Goal: Information Seeking & Learning: Learn about a topic

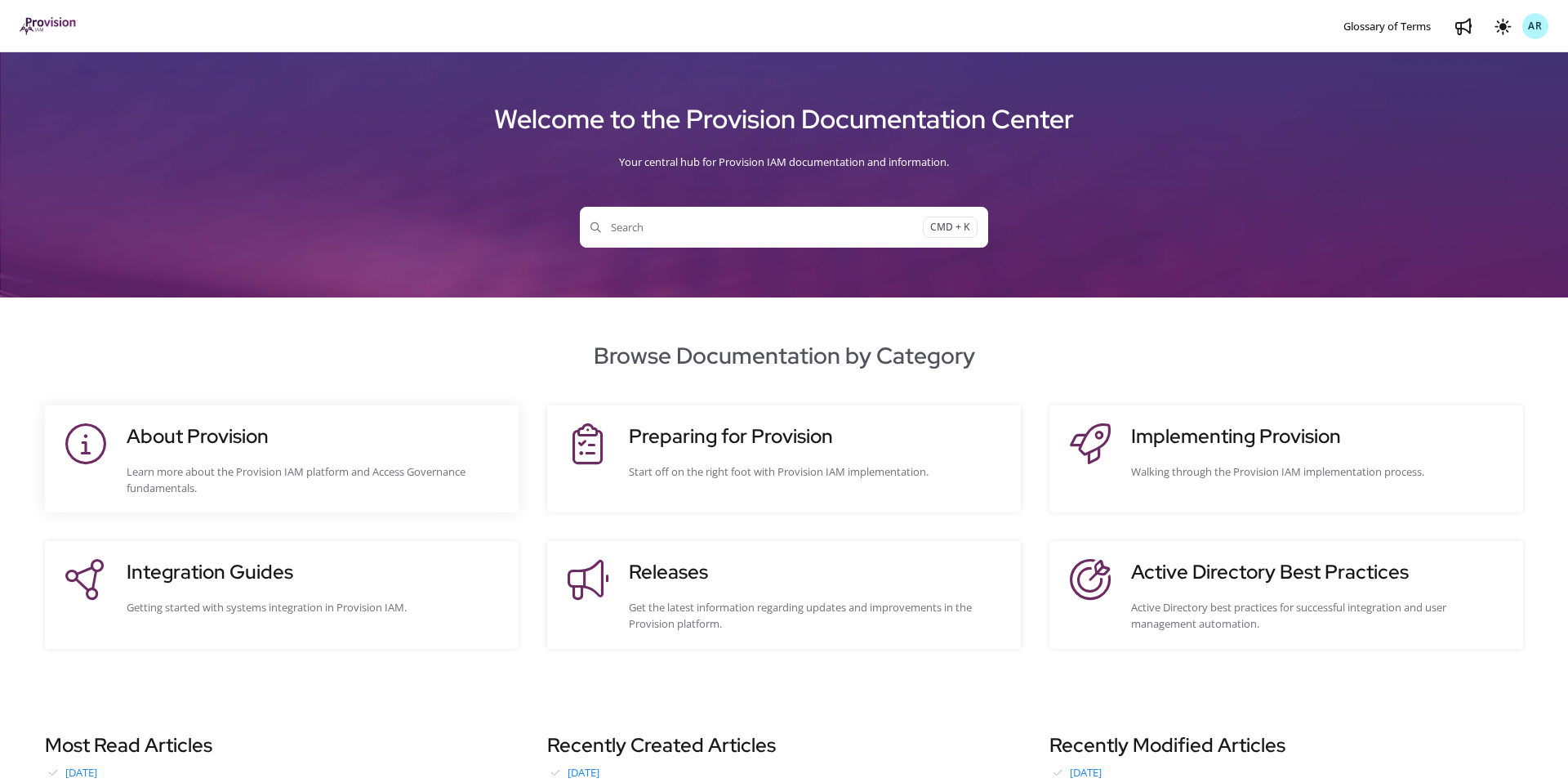
click at [278, 430] on h3 "About Provision" at bounding box center [314, 437] width 376 height 29
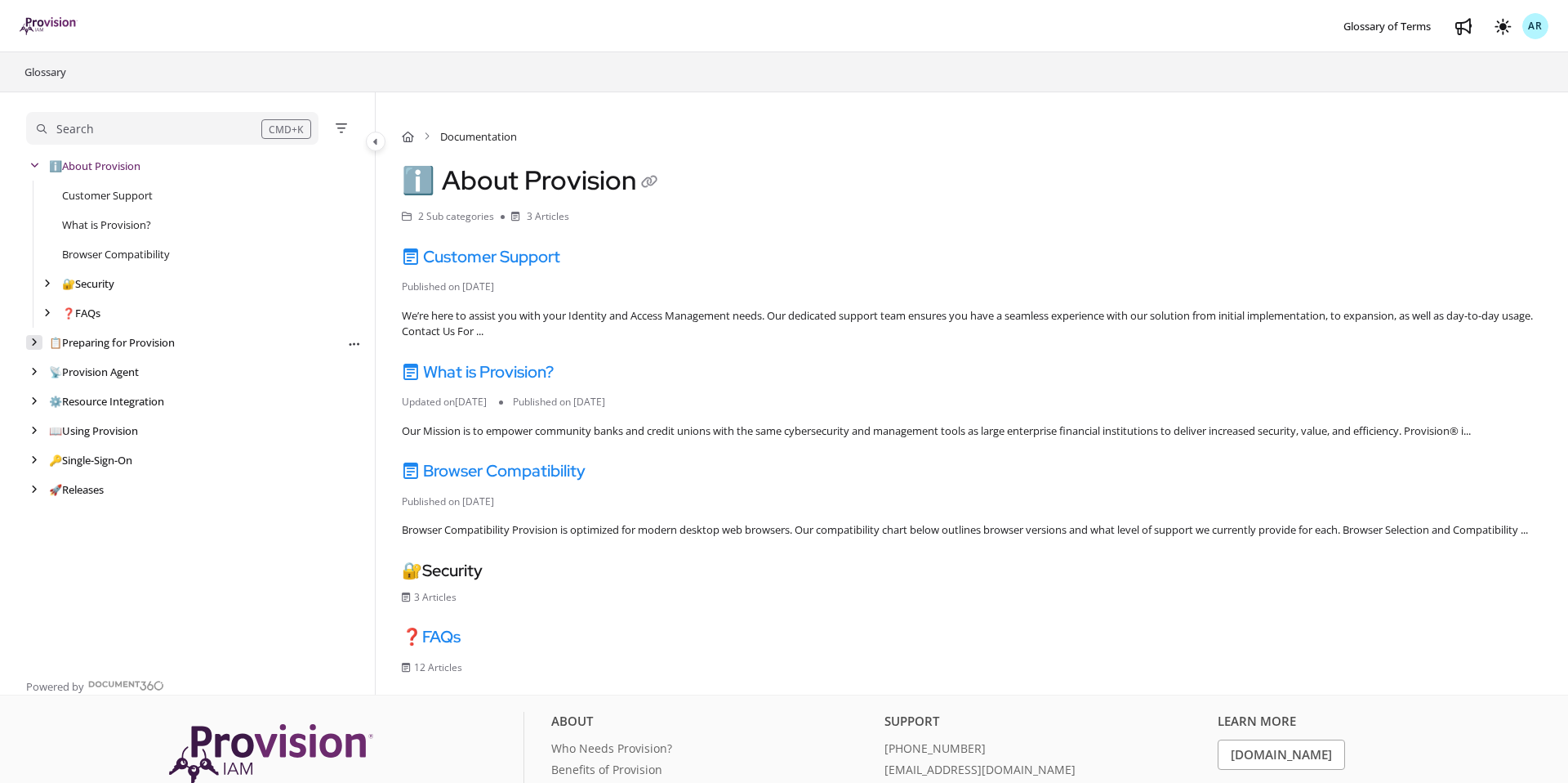
click at [38, 341] on div "arrow" at bounding box center [34, 342] width 17 height 16
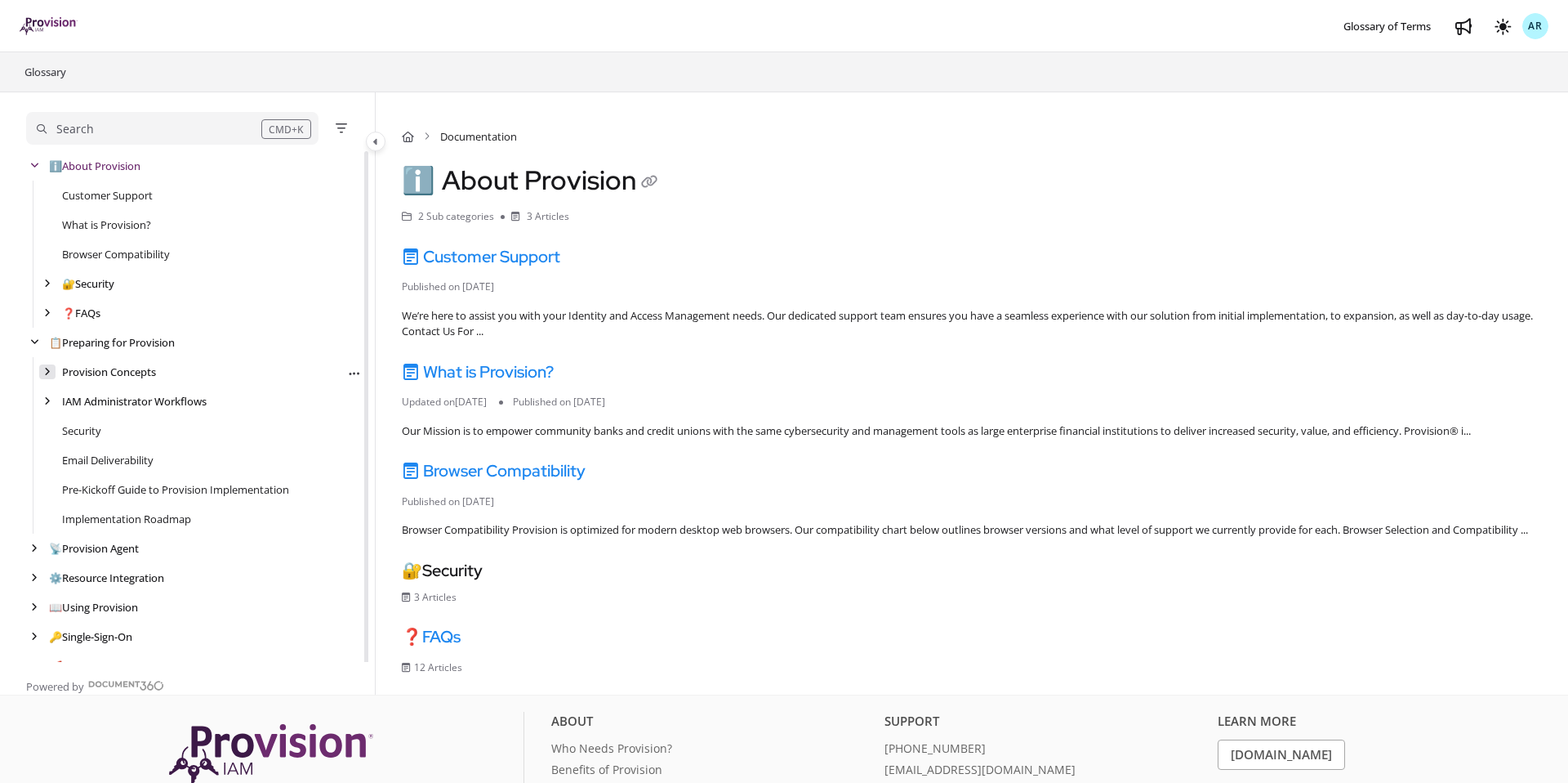
click at [55, 376] on div "arrow" at bounding box center [47, 372] width 17 height 16
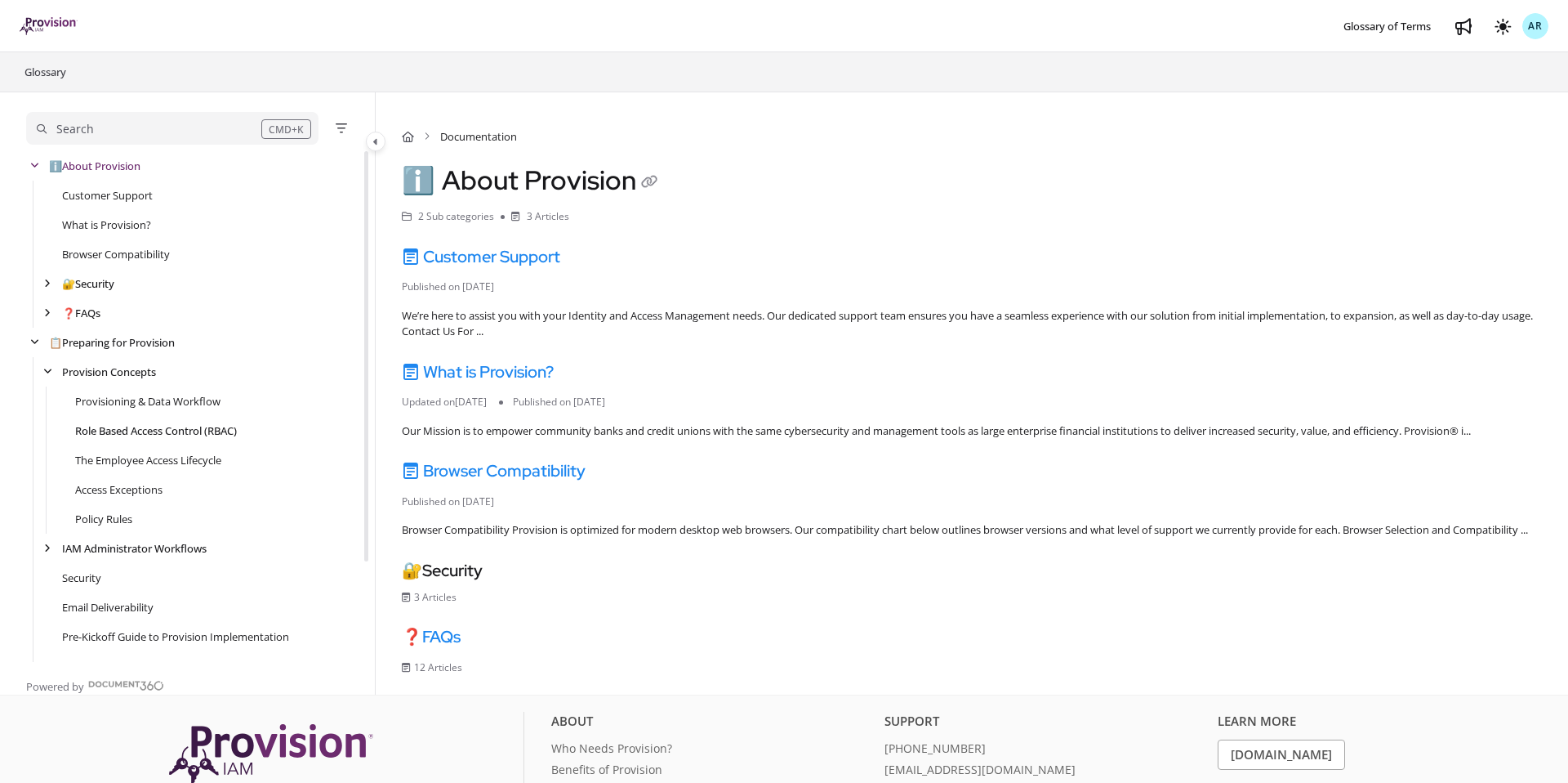
click at [128, 425] on link "Role Based Access Control (RBAC)" at bounding box center [156, 430] width 162 height 17
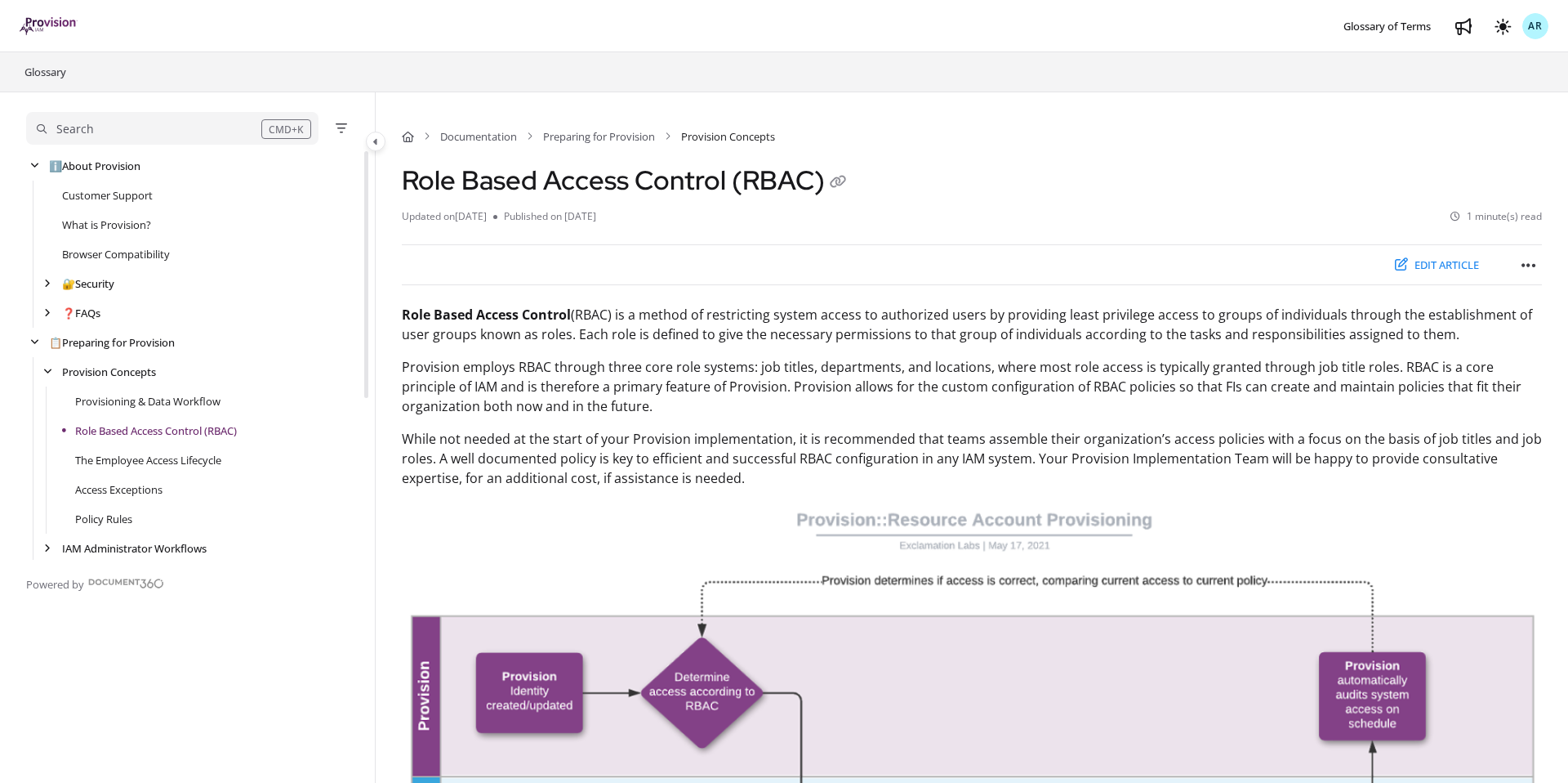
scroll to position [118, 0]
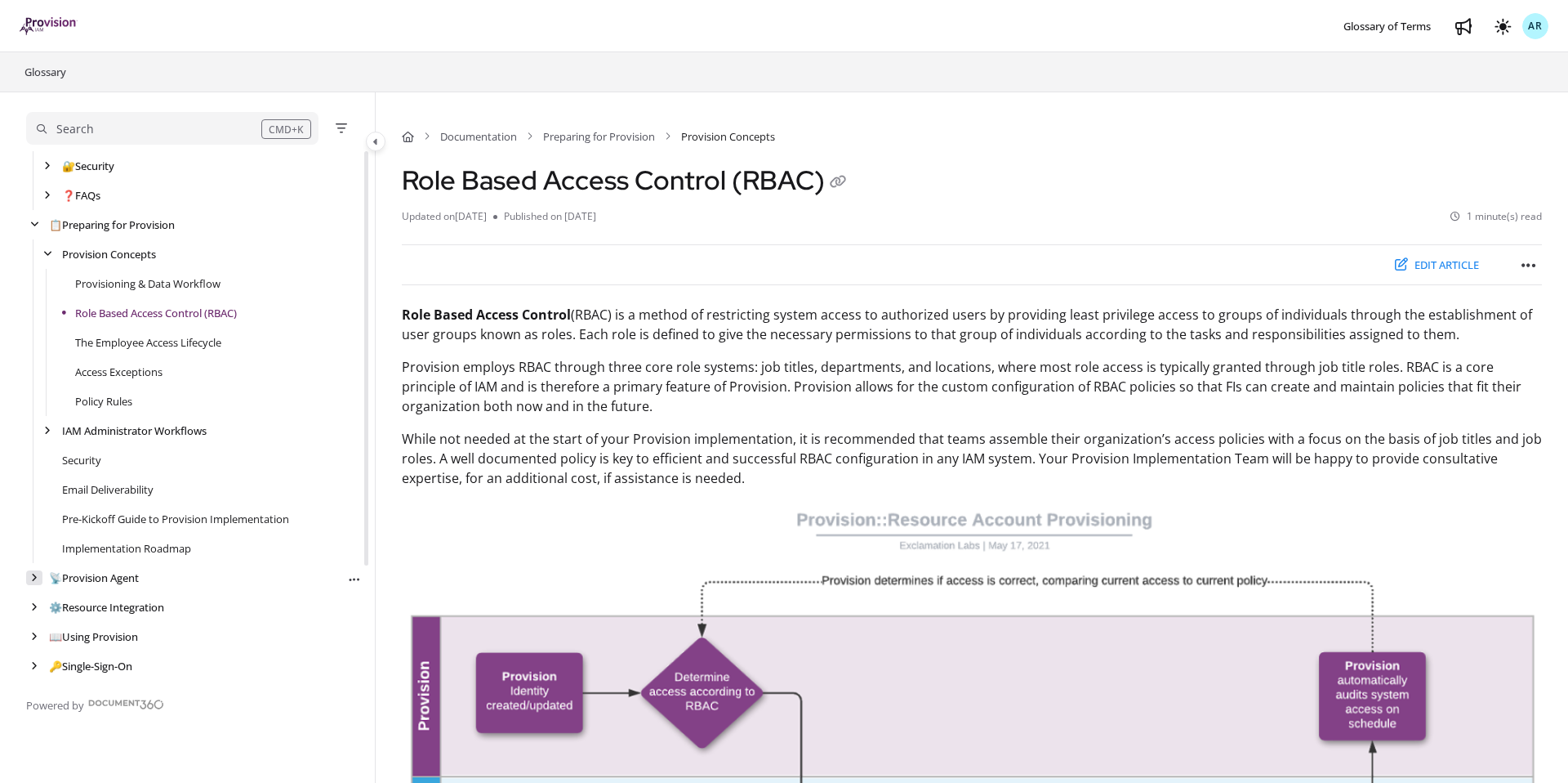
click at [33, 580] on icon "arrow" at bounding box center [34, 578] width 7 height 10
click at [96, 602] on link "Provision Agent: Networking and VM Requirements" at bounding box center [186, 606] width 250 height 17
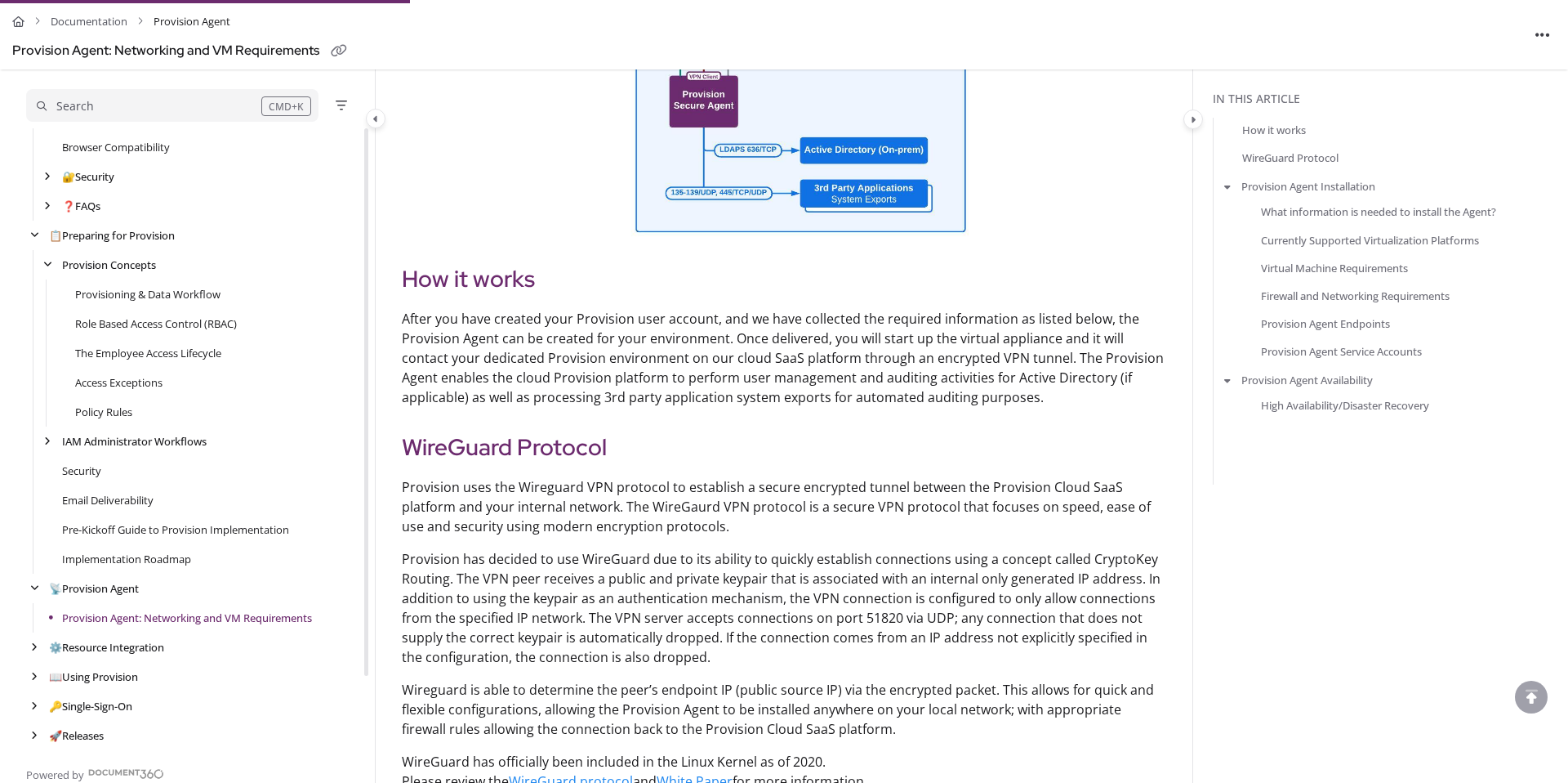
scroll to position [928, 0]
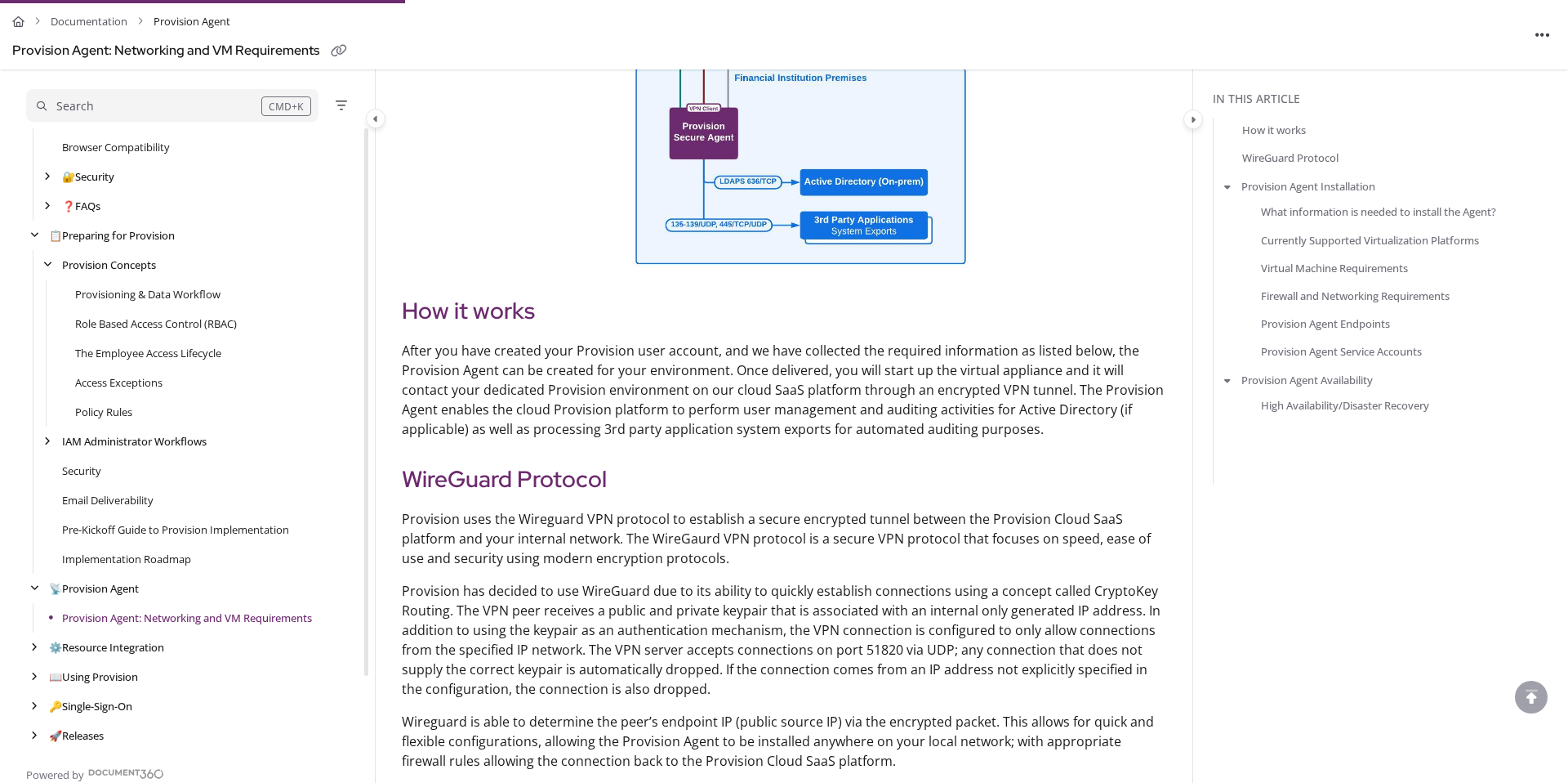
click at [474, 427] on p "After you have created your Provision user account, and we have collected the r…" at bounding box center [784, 390] width 764 height 98
click at [753, 432] on p "After you have created your Provision user account, and we have collected the r…" at bounding box center [784, 390] width 764 height 98
click at [966, 427] on p "After you have created your Provision user account, and we have collected the r…" at bounding box center [784, 390] width 764 height 98
copy p "processing 3rd party application system exports for automated auditing purposes."
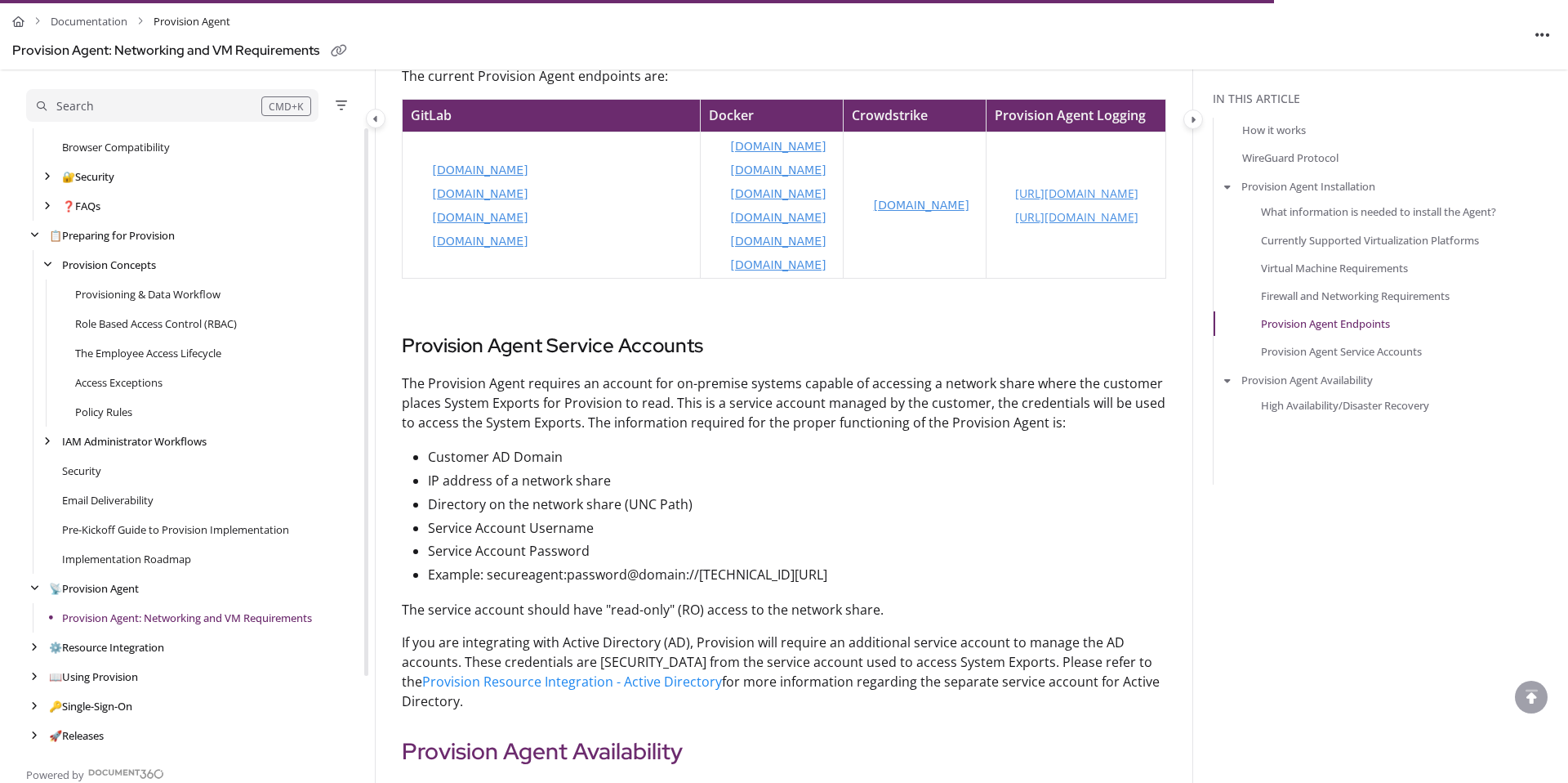
scroll to position [2912, 0]
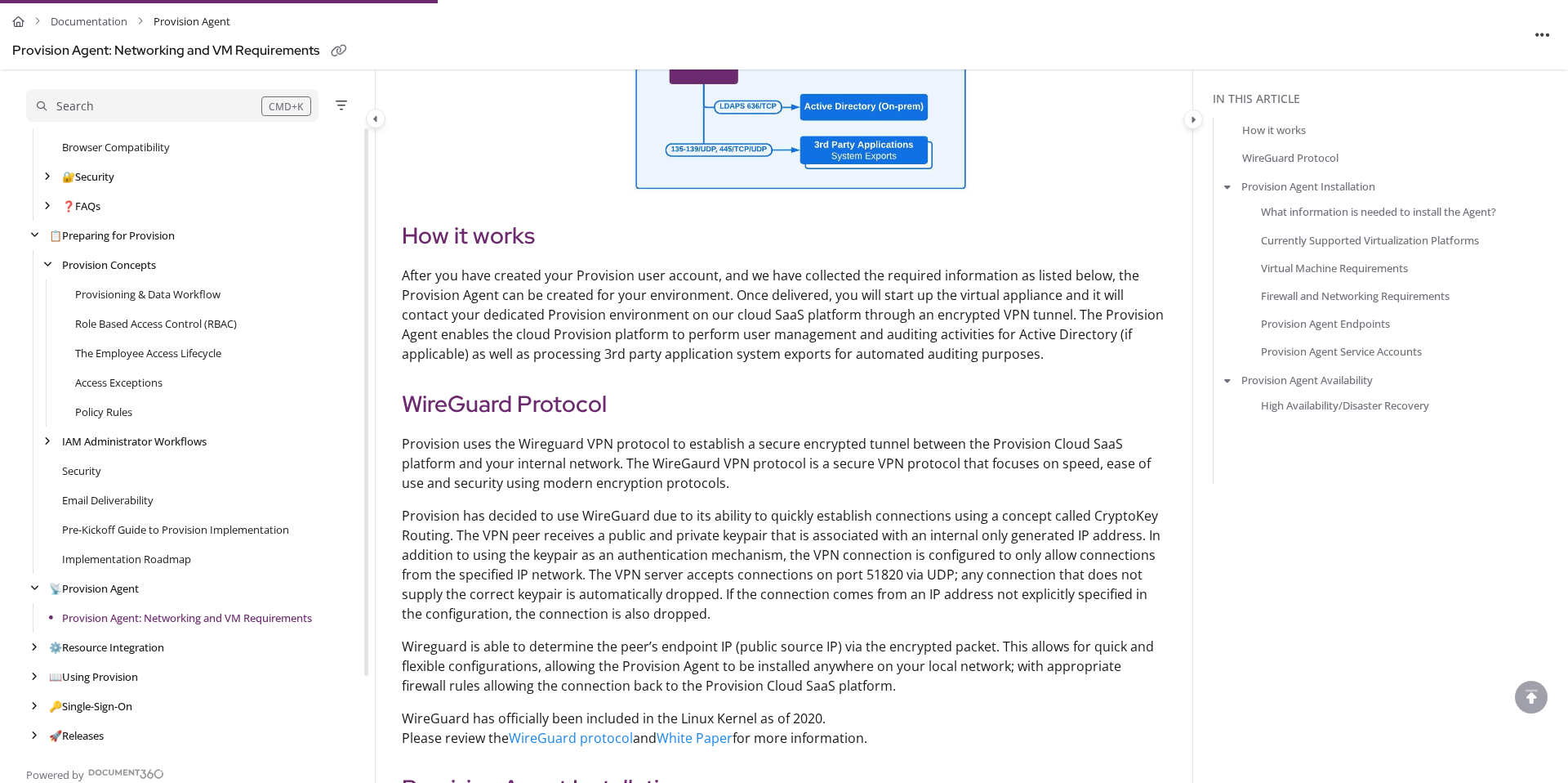
scroll to position [1001, 0]
click at [1021, 320] on p "After you have created your Provision user account, and we have collected the r…" at bounding box center [784, 317] width 764 height 98
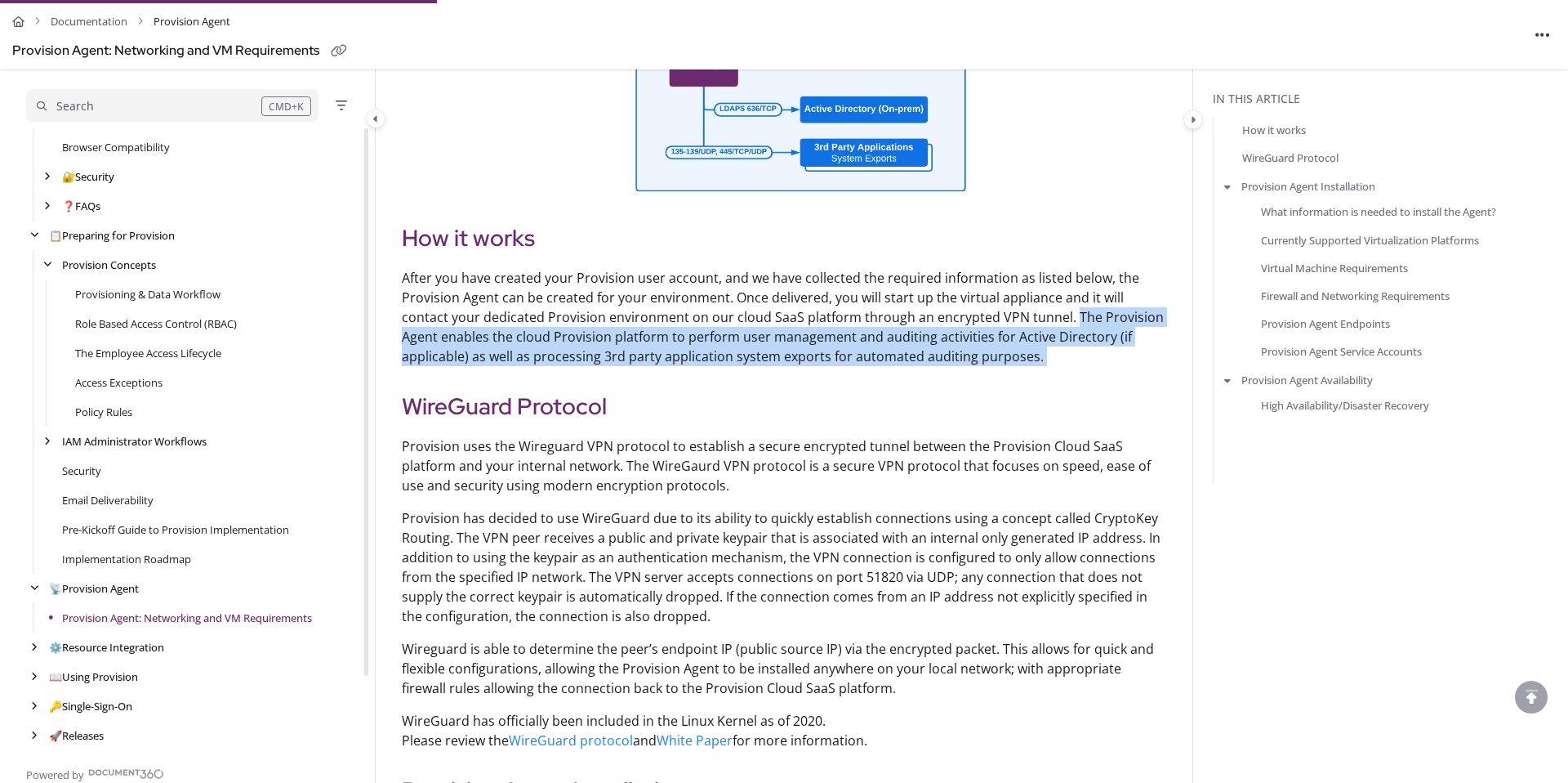
click at [1003, 349] on p "After you have created your Provision user account, and we have collected the r…" at bounding box center [784, 317] width 764 height 98
copy p "The Provision Agent enables the cloud Provision platform to perform user manage…"
click at [632, 336] on p "After you have created your Provision user account, and we have collected the r…" at bounding box center [784, 317] width 764 height 98
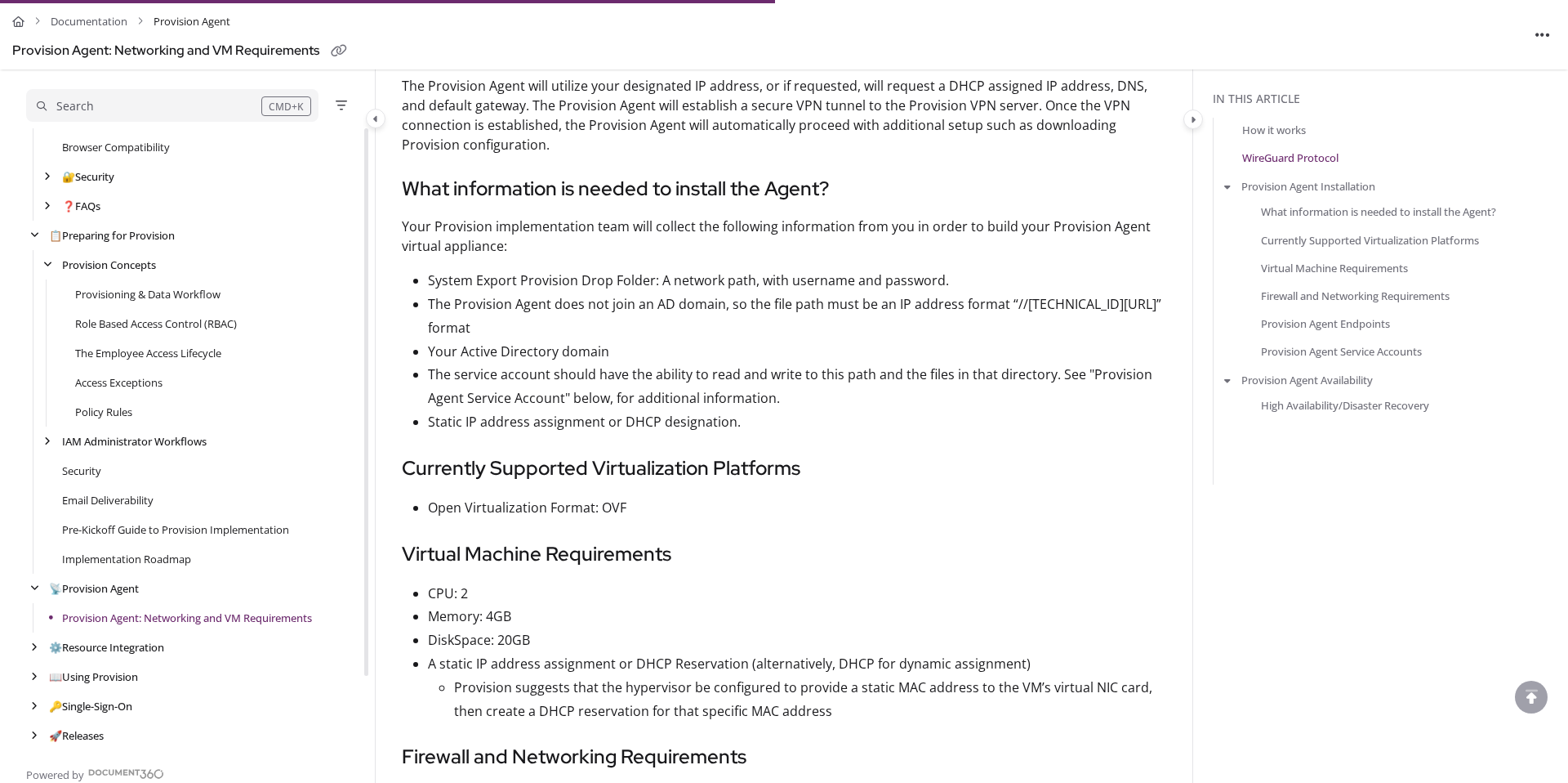
scroll to position [1780, 0]
click at [446, 280] on p "System Export Provision Drop Folder: A network path, with username and password." at bounding box center [796, 278] width 738 height 24
click at [646, 283] on p "System Export Provision Drop Folder: A network path, with username and password." at bounding box center [796, 278] width 738 height 24
copy p "System Export Provision Drop Folder"
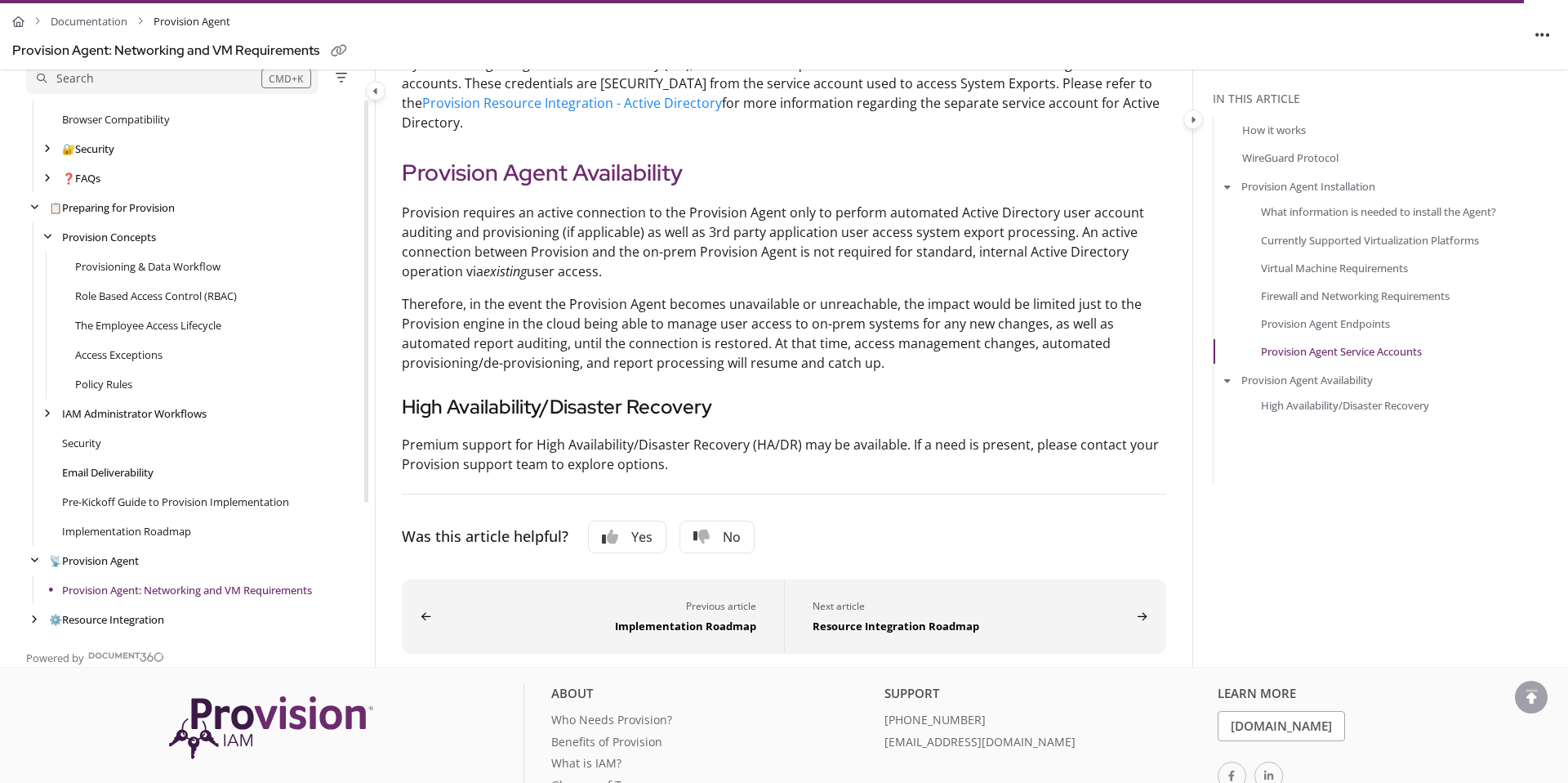
scroll to position [174, 0]
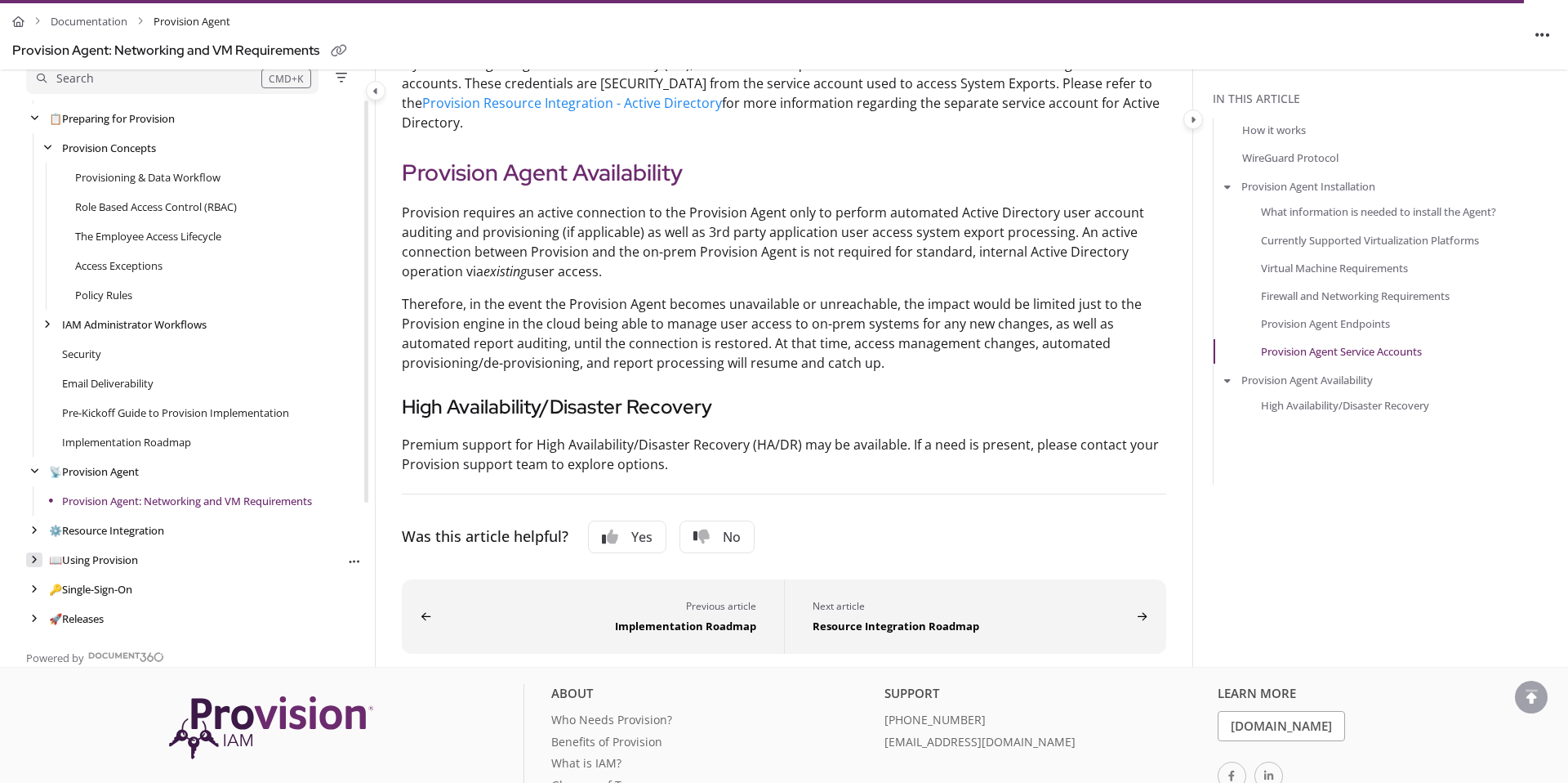
click at [31, 564] on icon "arrow" at bounding box center [34, 559] width 7 height 10
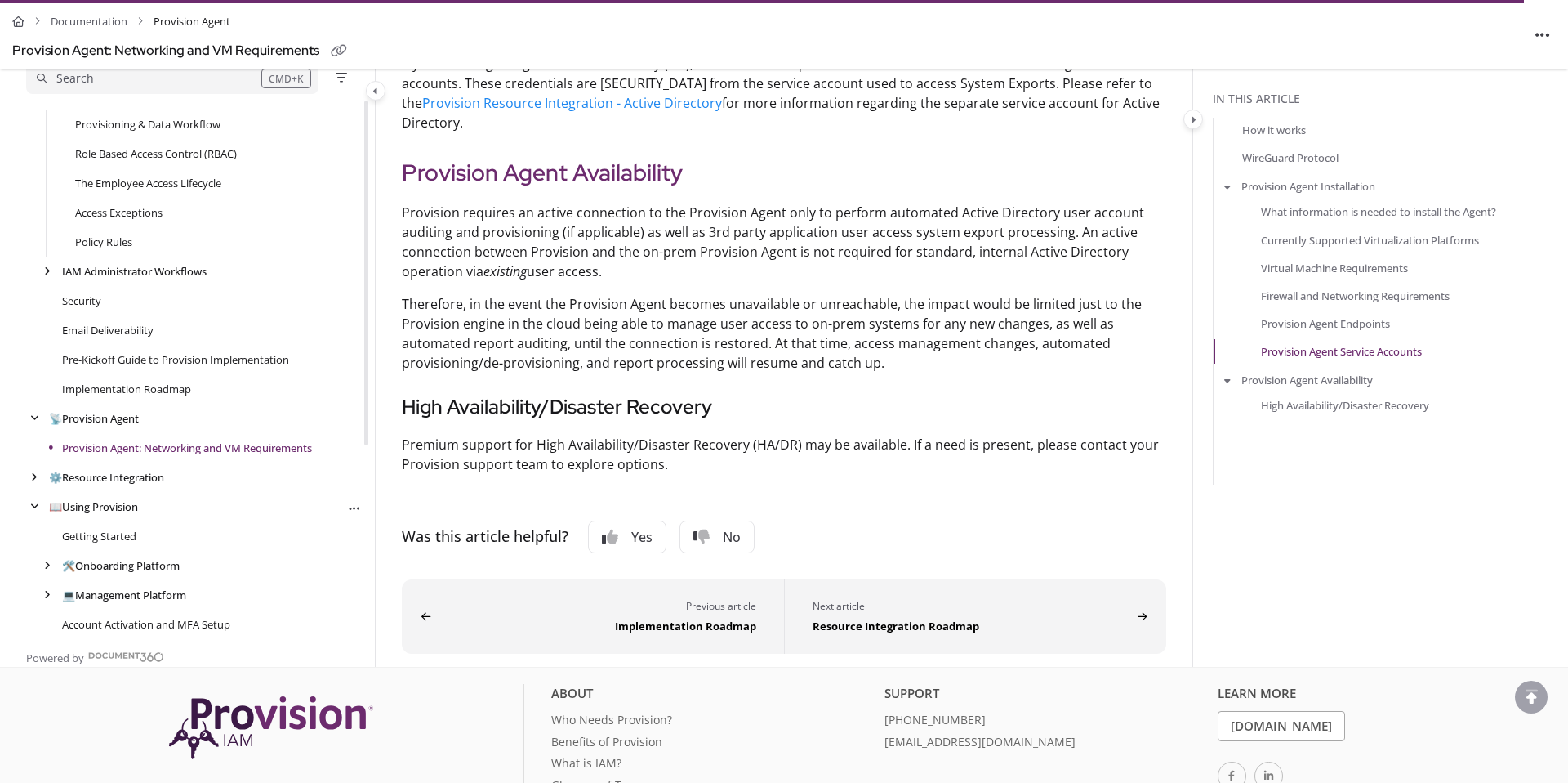
scroll to position [290, 0]
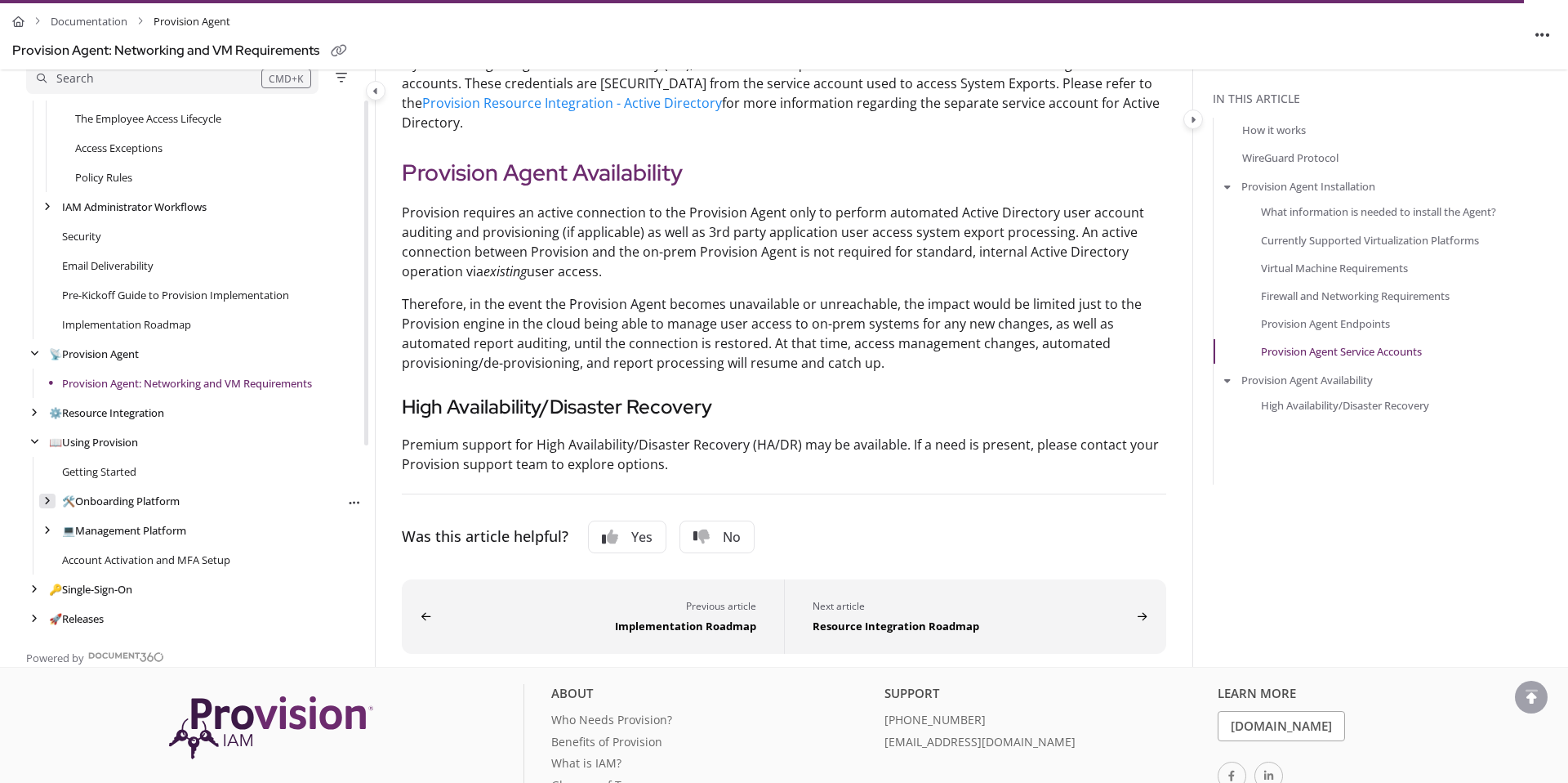
click at [42, 509] on div "arrow" at bounding box center [47, 501] width 17 height 16
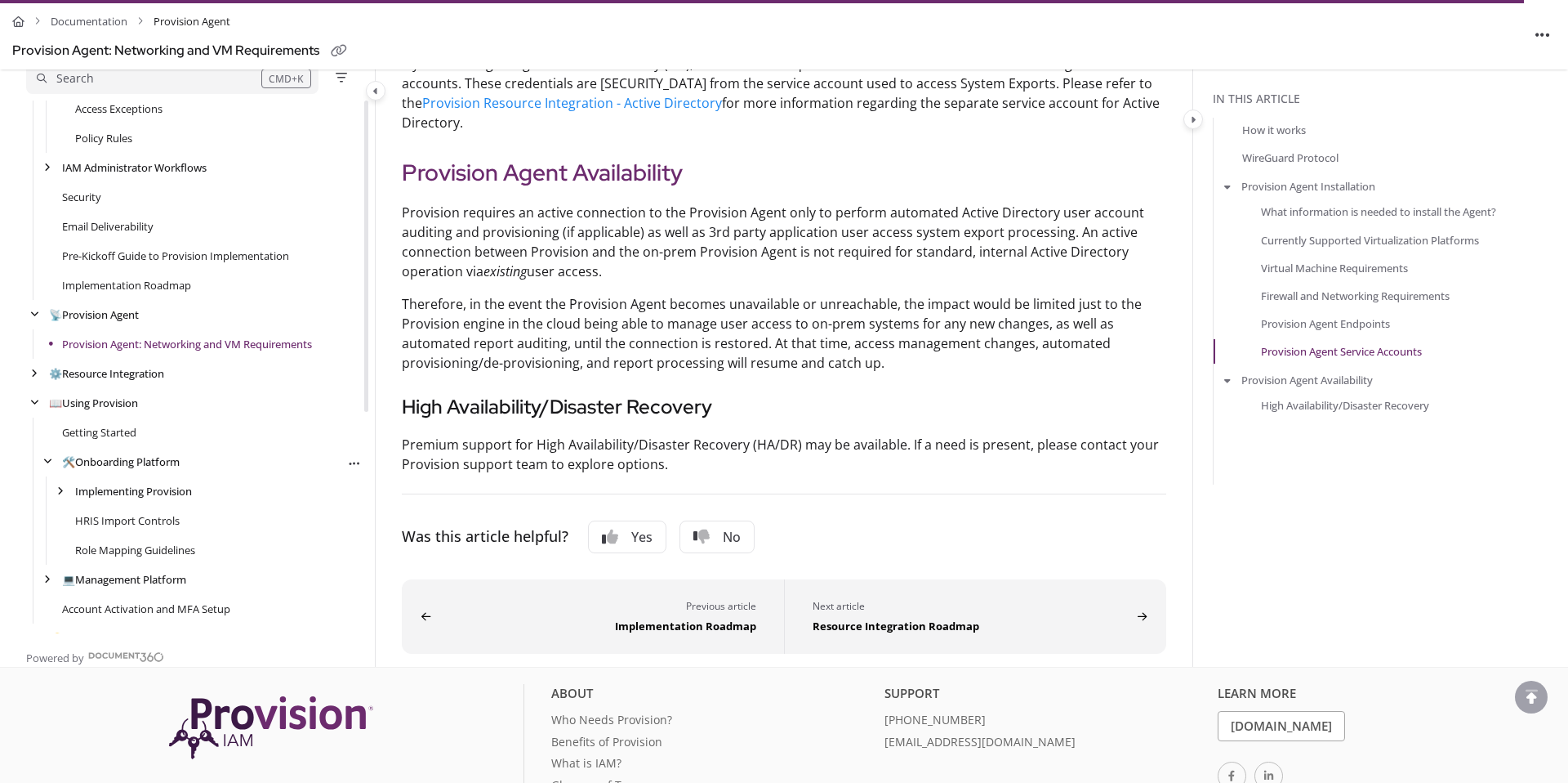
scroll to position [379, 0]
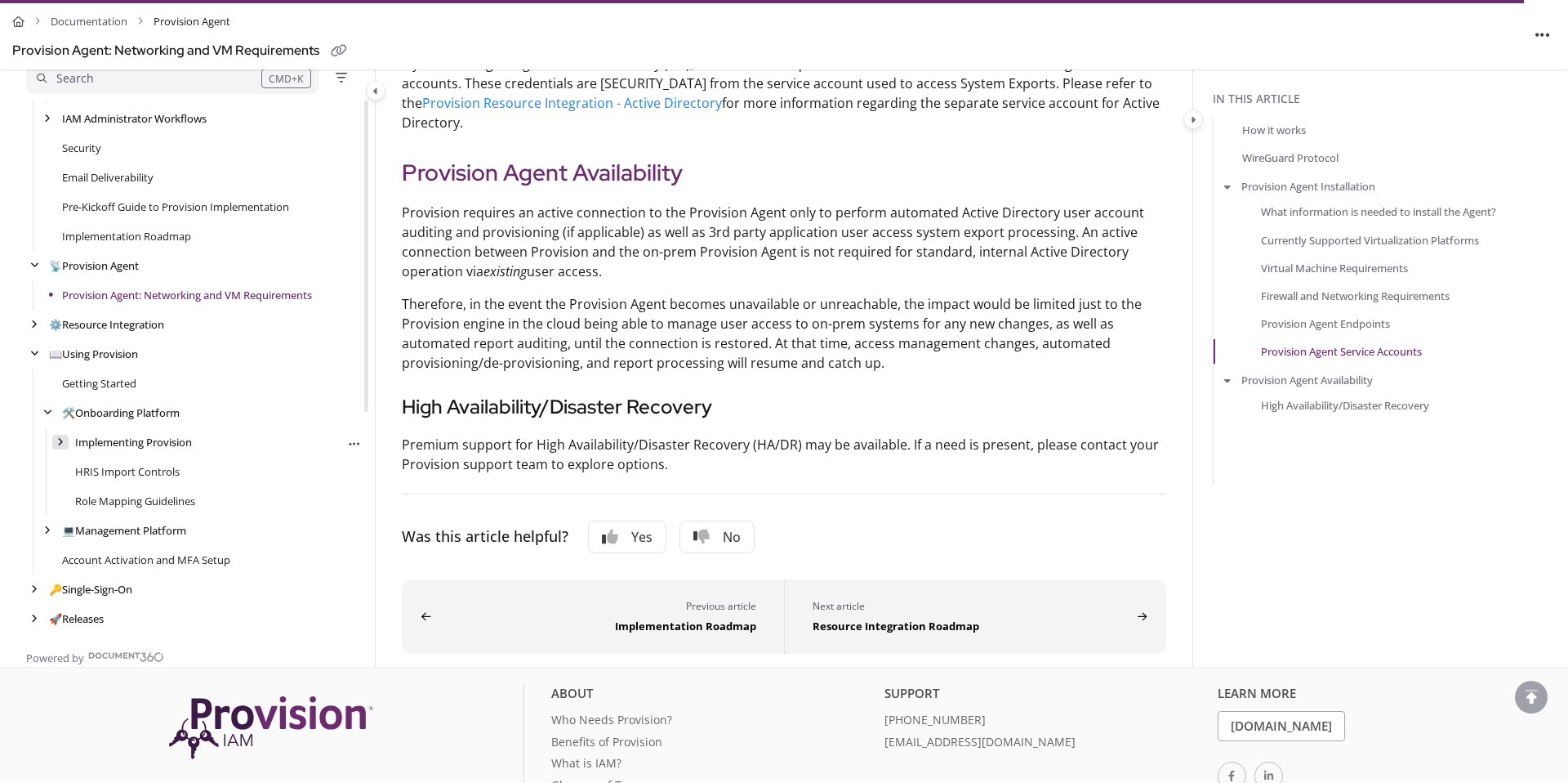
click at [58, 446] on icon "arrow" at bounding box center [60, 442] width 7 height 10
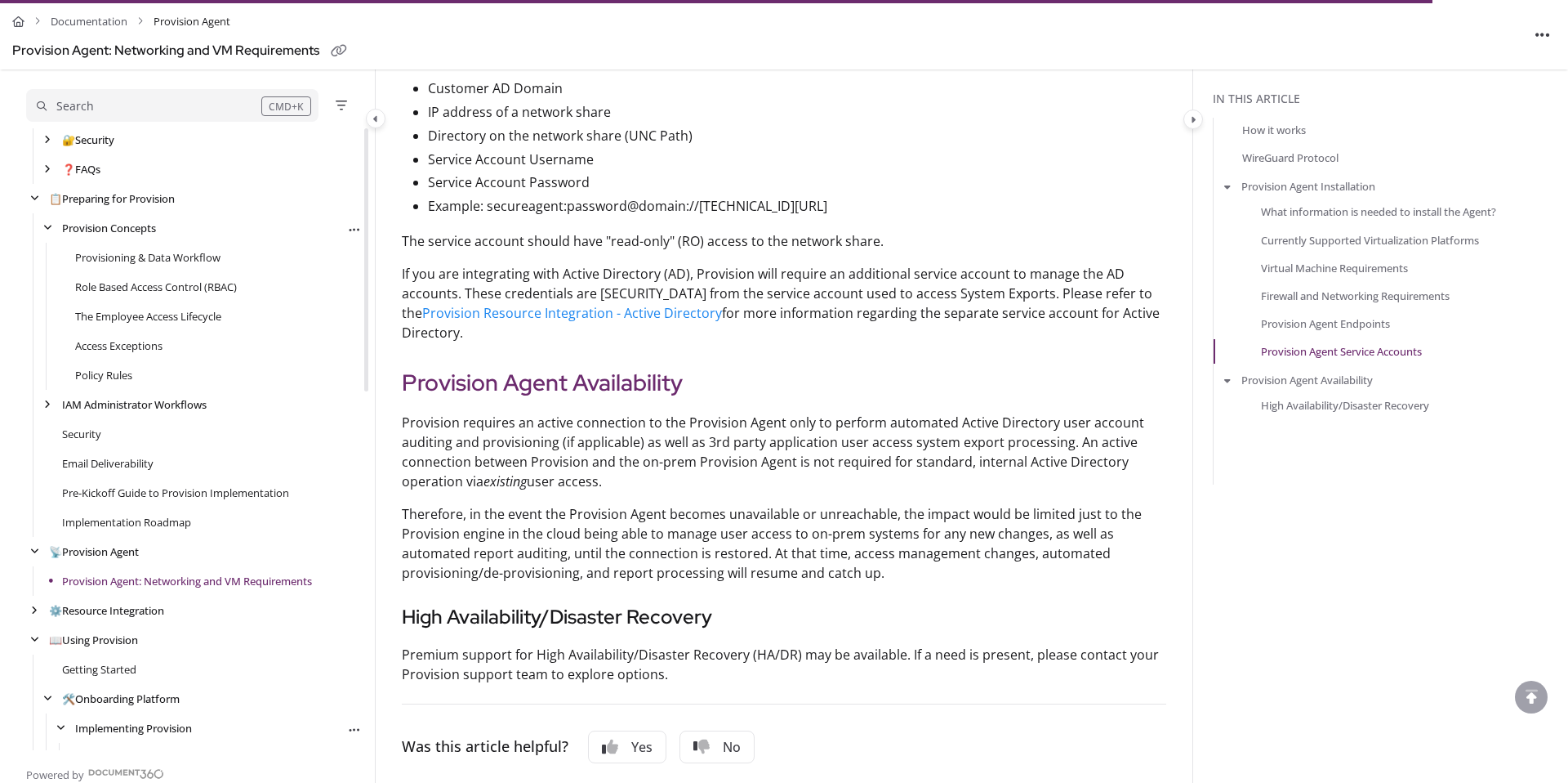
scroll to position [203, 0]
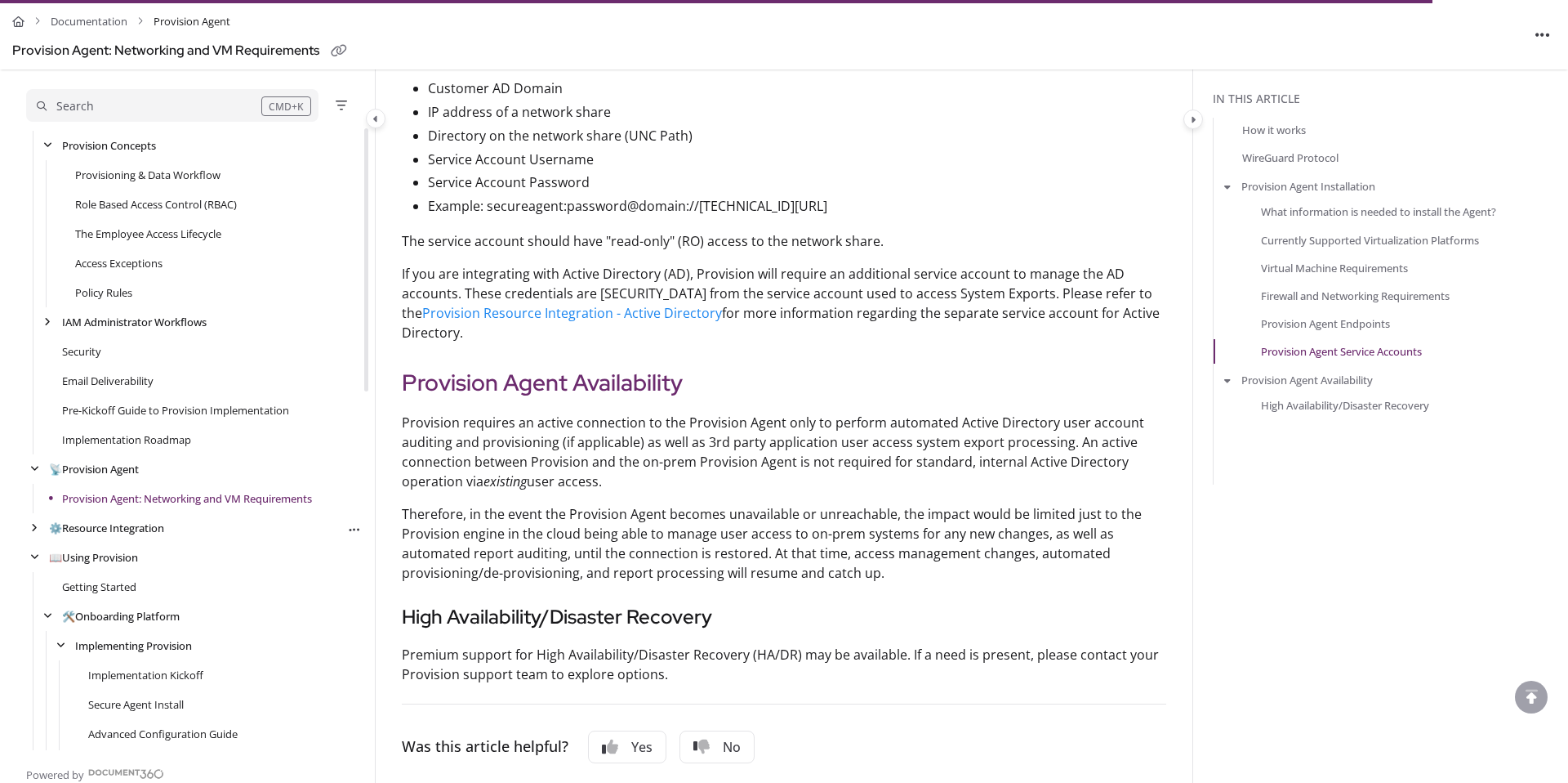
click at [44, 520] on div "⚙️ Resource Integration Export PDF" at bounding box center [194, 528] width 335 height 29
click at [41, 532] on div "arrow" at bounding box center [34, 528] width 17 height 16
click at [41, 615] on div "arrow" at bounding box center [47, 616] width 17 height 16
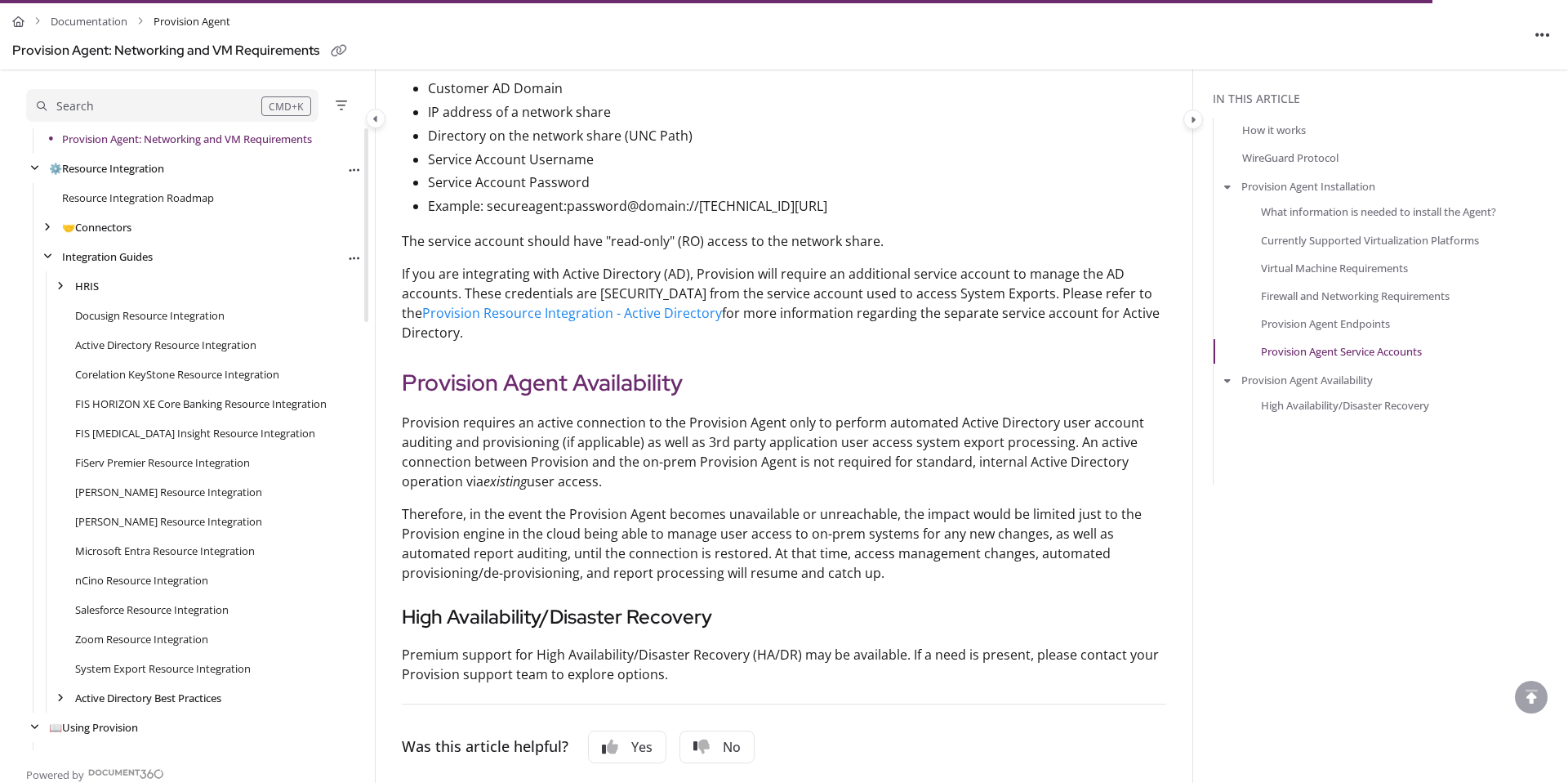
scroll to position [583, 0]
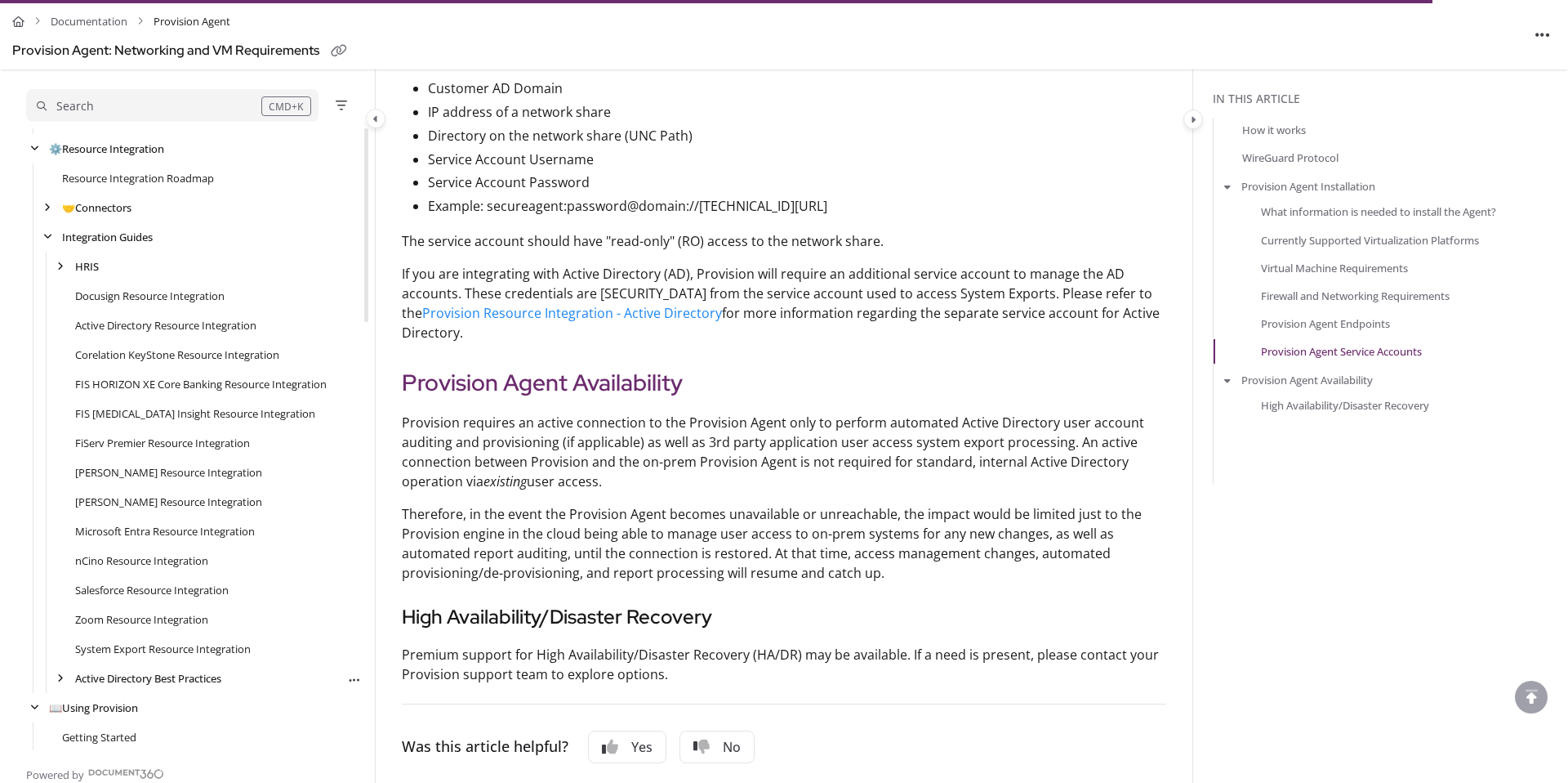
click at [69, 675] on div "Active Directory Best Practices Export PDF" at bounding box center [194, 678] width 335 height 29
click at [63, 675] on div "arrow" at bounding box center [60, 679] width 17 height 16
click at [108, 701] on link "Data Hygiene: HRIS to AD" at bounding box center [150, 707] width 124 height 17
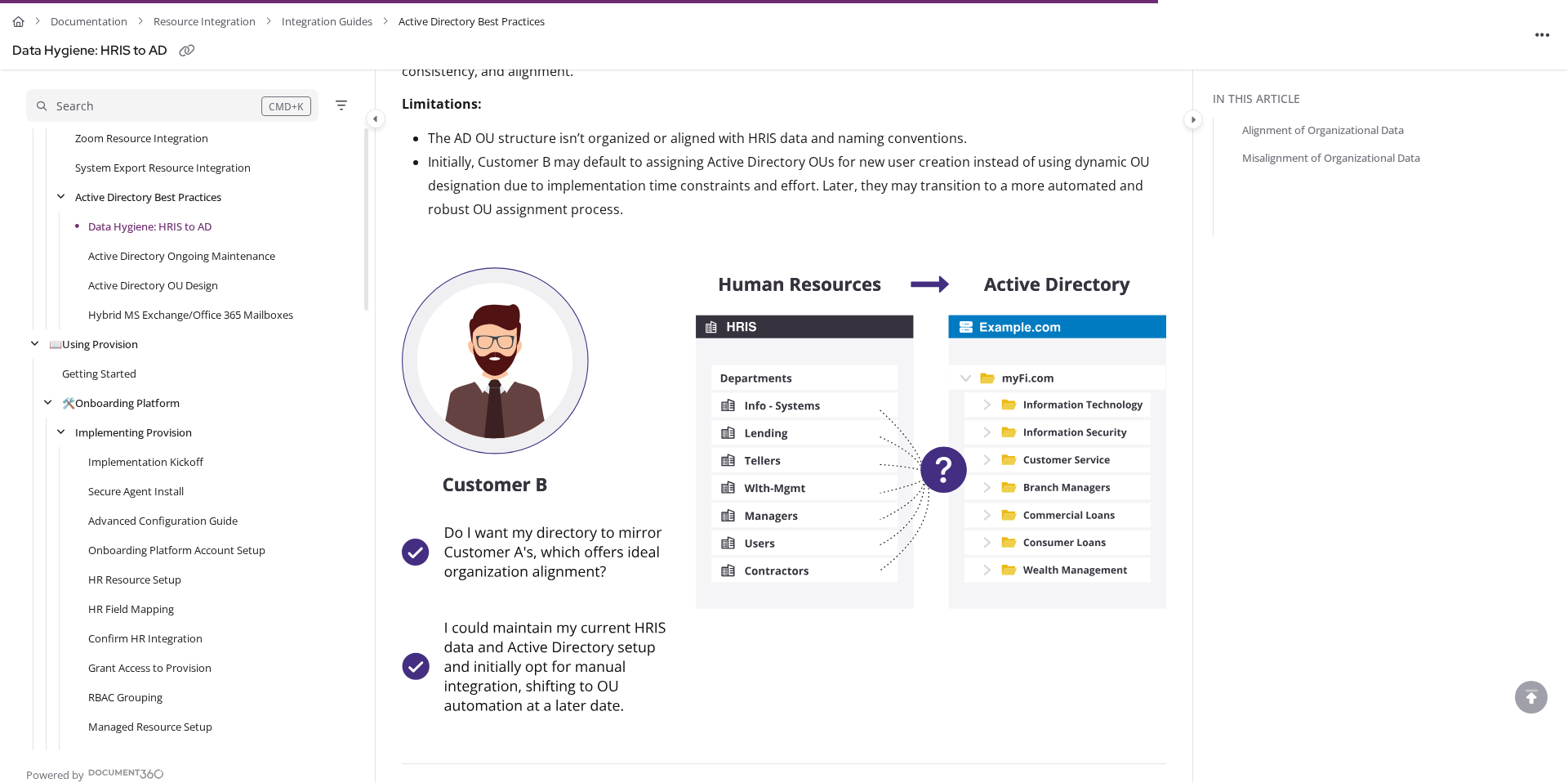
scroll to position [1063, 0]
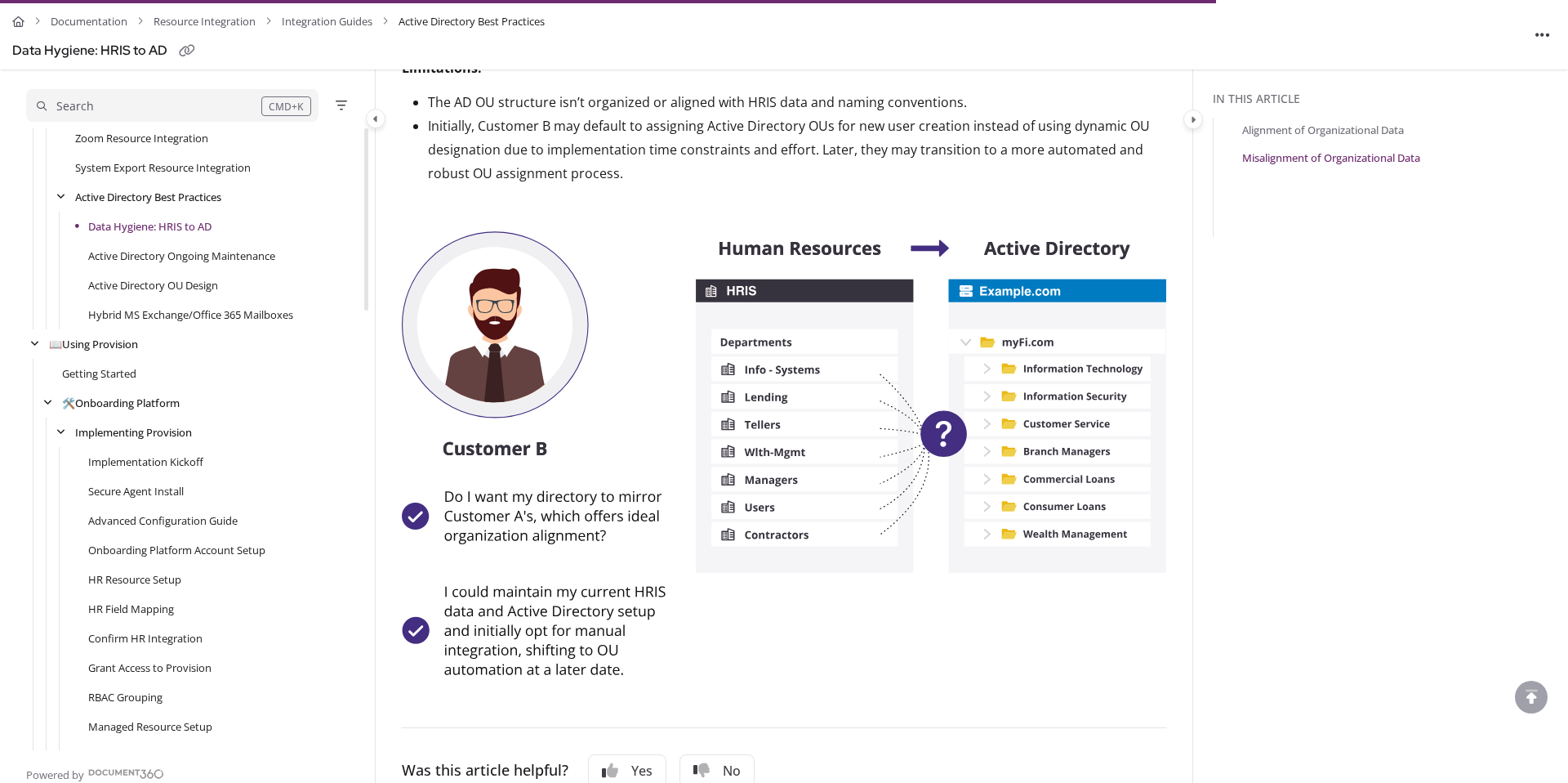
click at [755, 381] on img at bounding box center [784, 453] width 764 height 444
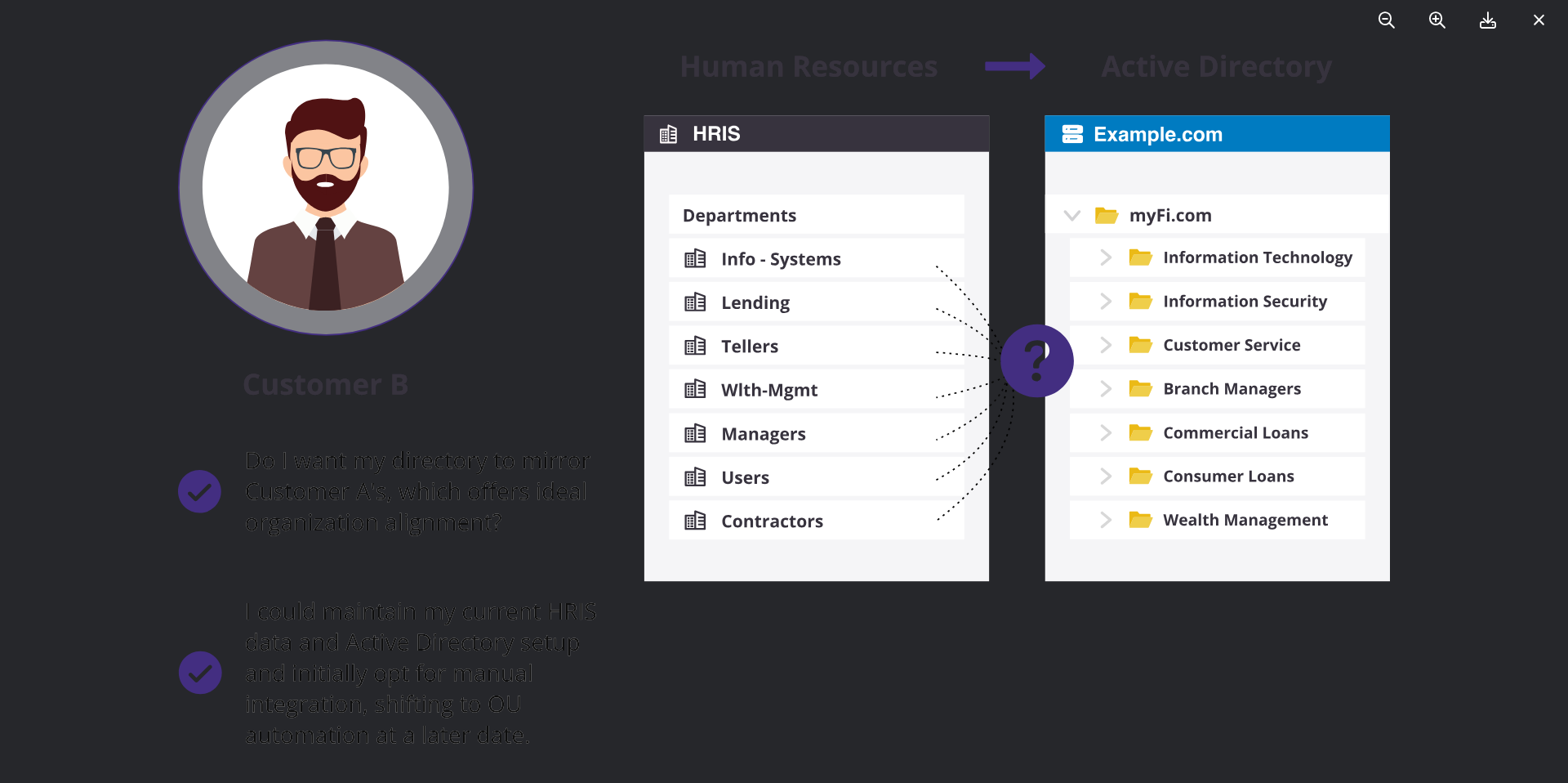
click at [885, 677] on img at bounding box center [784, 392] width 1212 height 705
click at [1543, 19] on icon at bounding box center [1539, 20] width 12 height 17
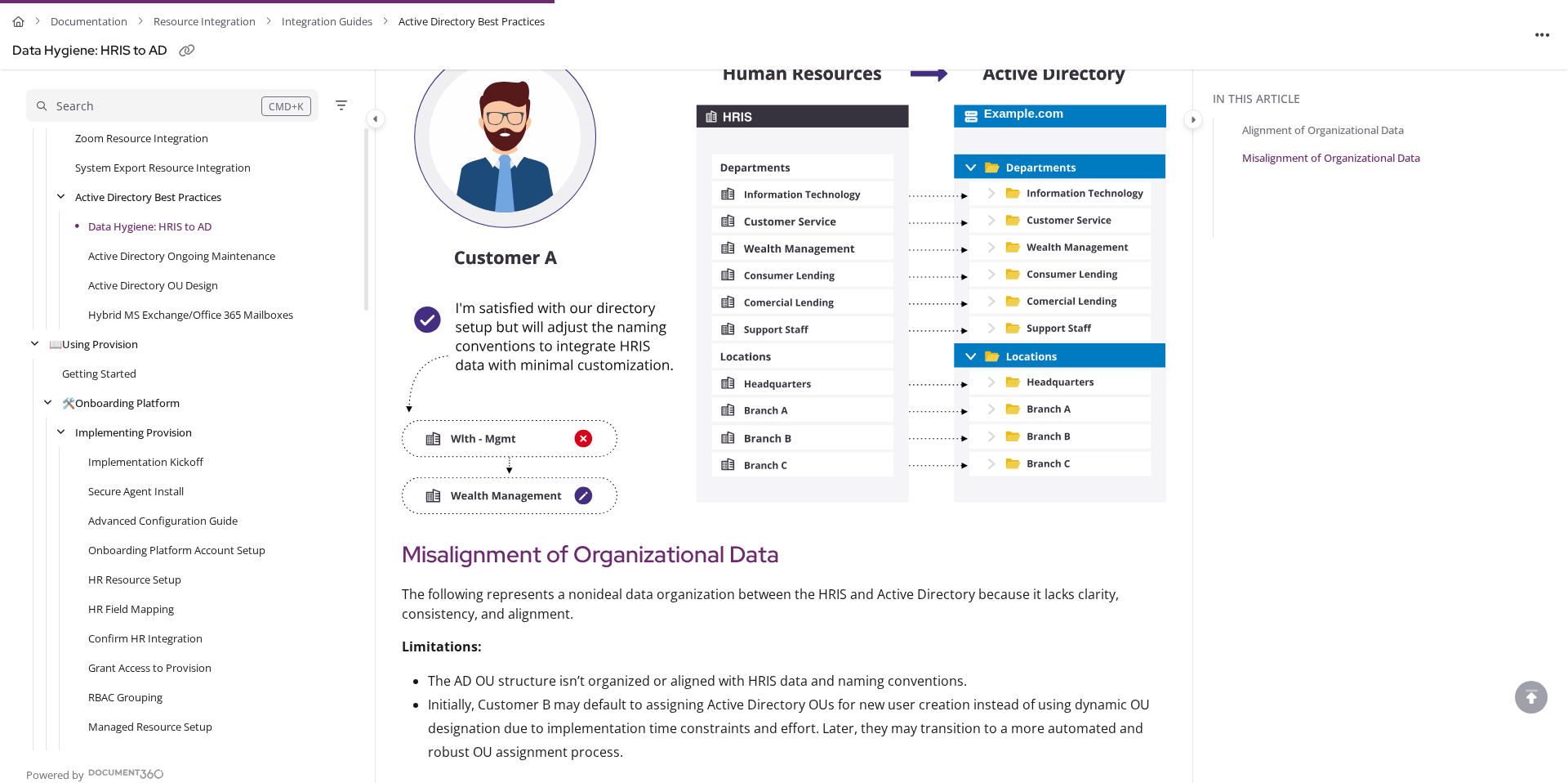
scroll to position [489, 0]
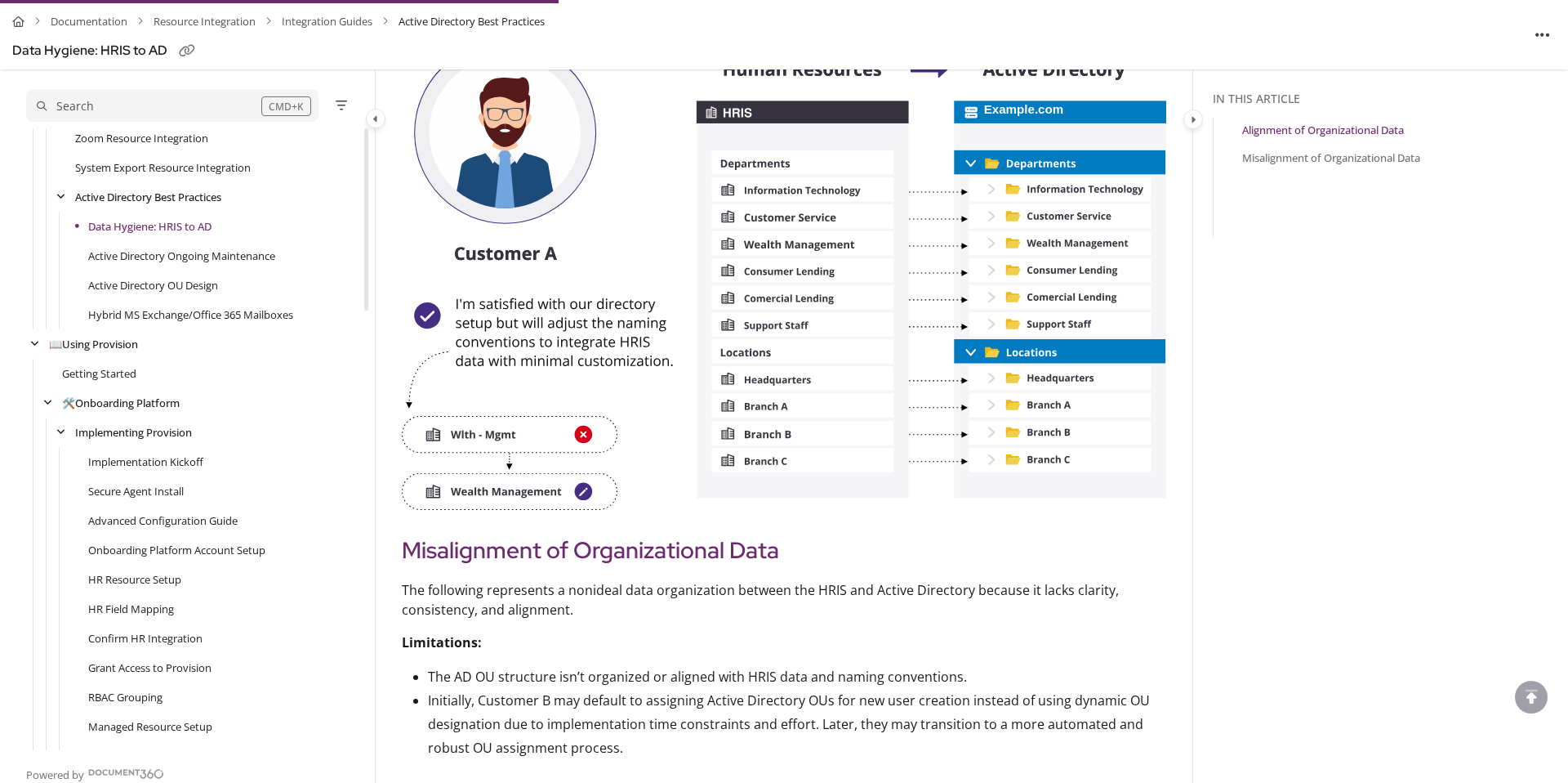
click at [829, 238] on img at bounding box center [784, 276] width 764 height 469
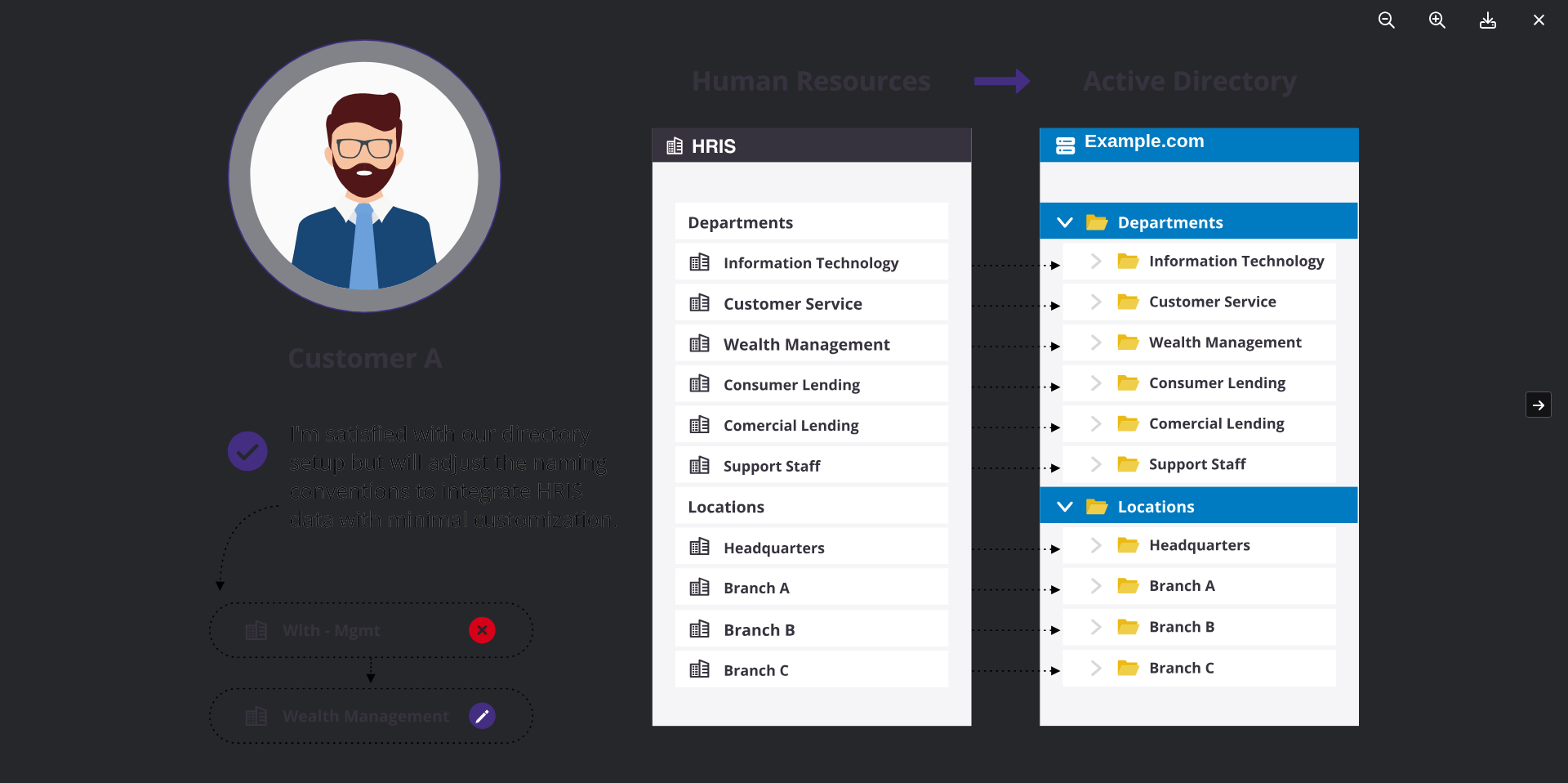
click at [1539, 22] on icon at bounding box center [1539, 20] width 12 height 17
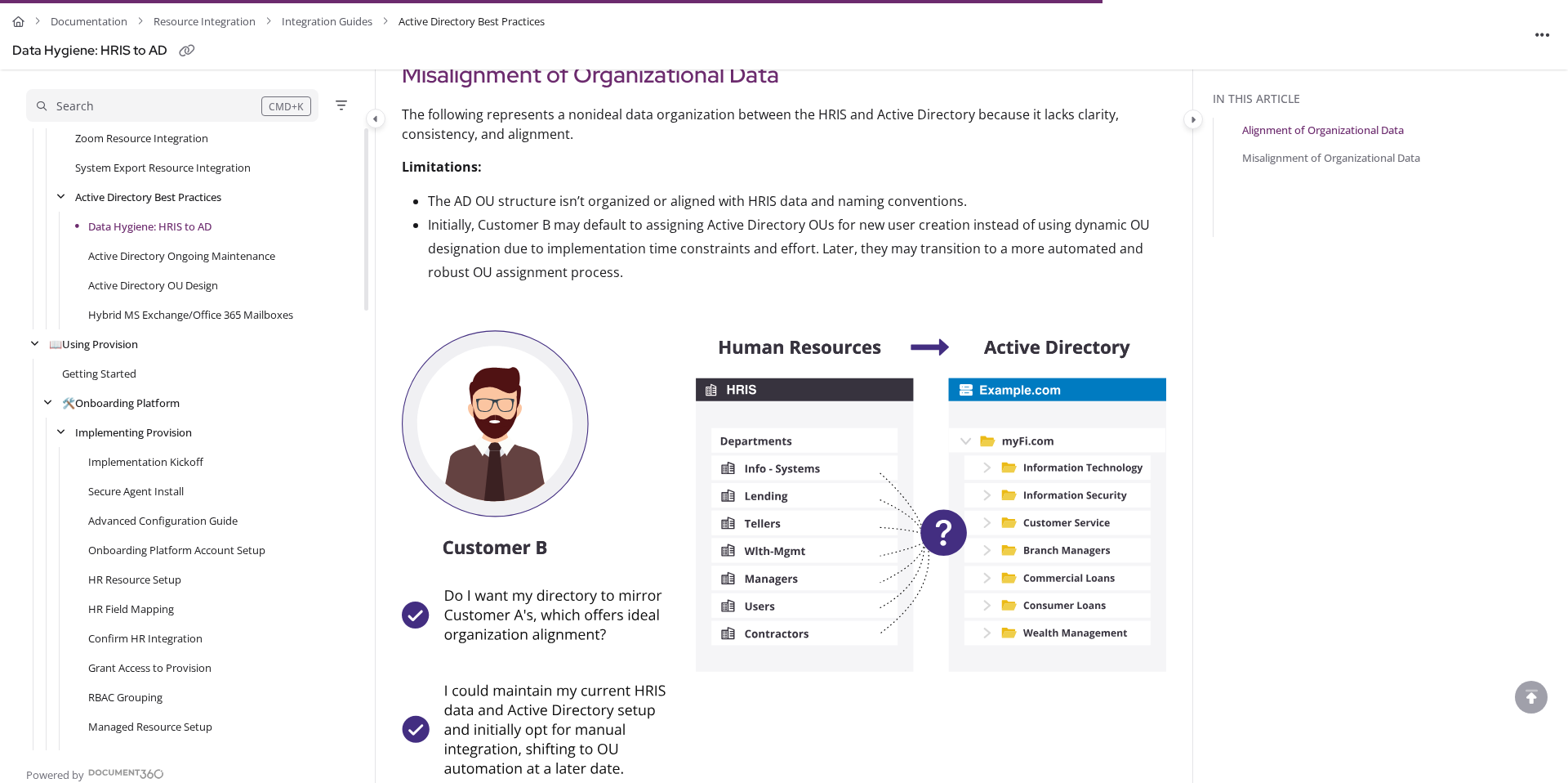
scroll to position [962, 0]
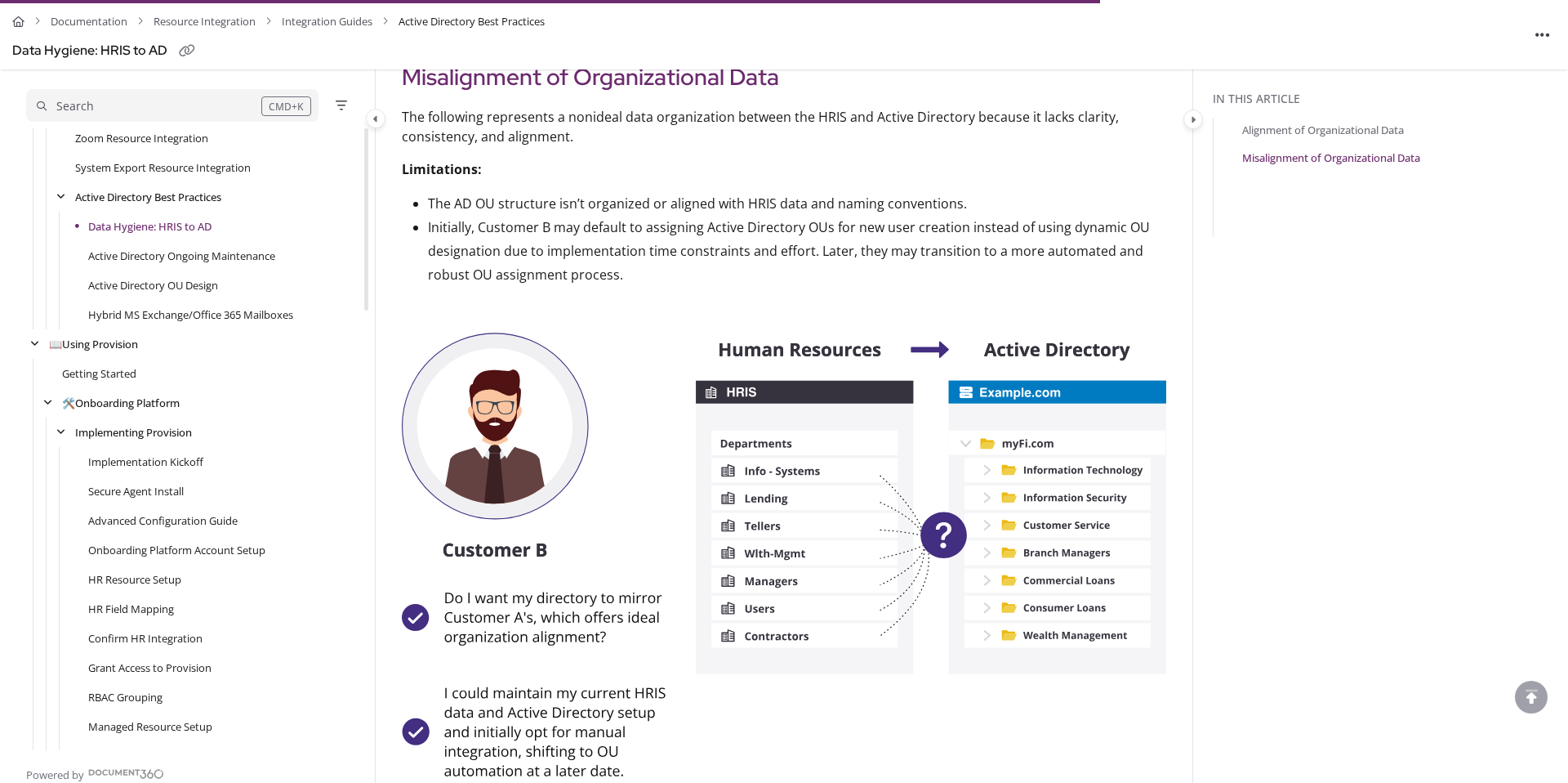
click at [944, 403] on img at bounding box center [784, 554] width 764 height 444
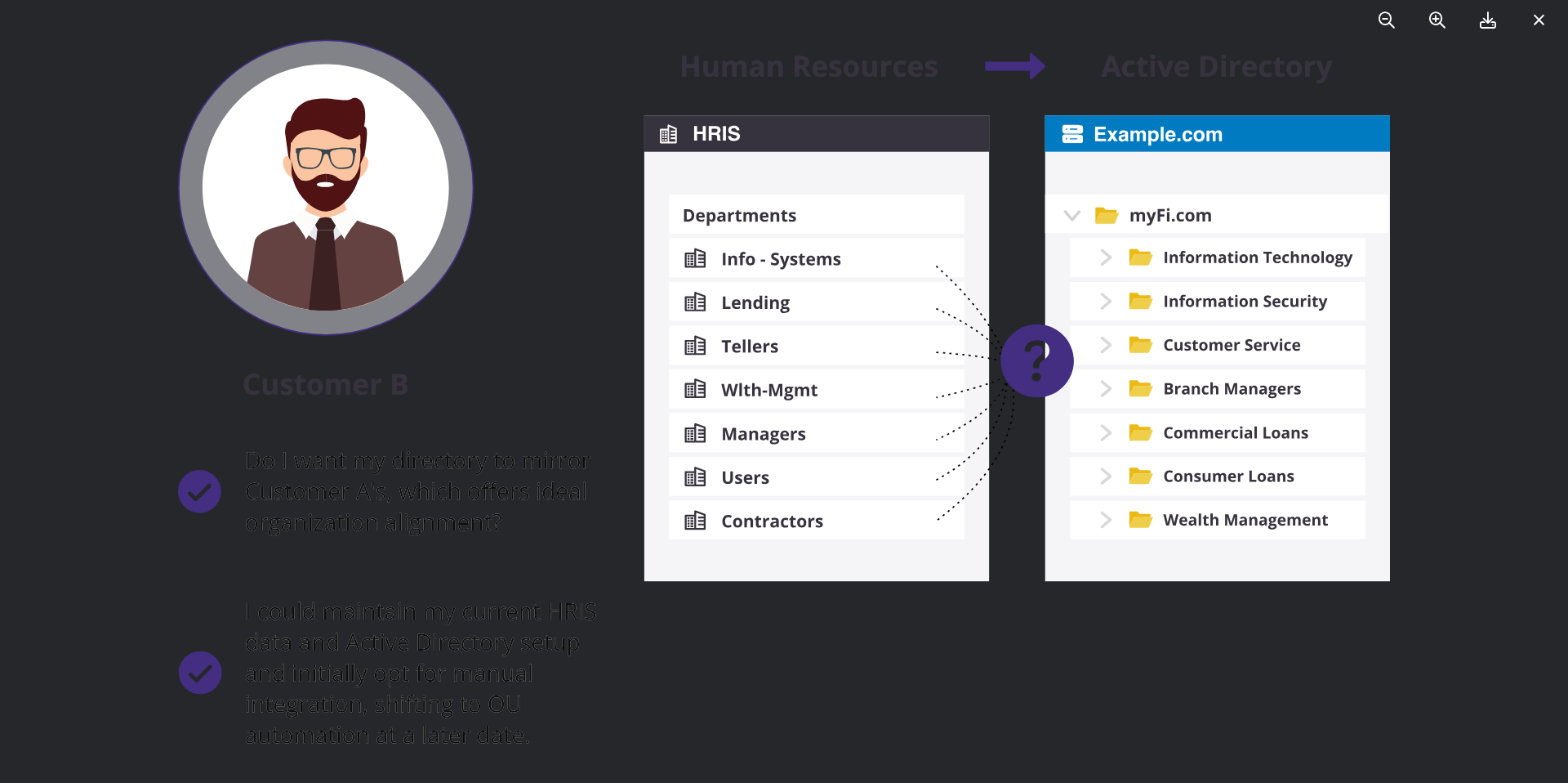
click at [1544, 17] on button at bounding box center [1538, 20] width 26 height 26
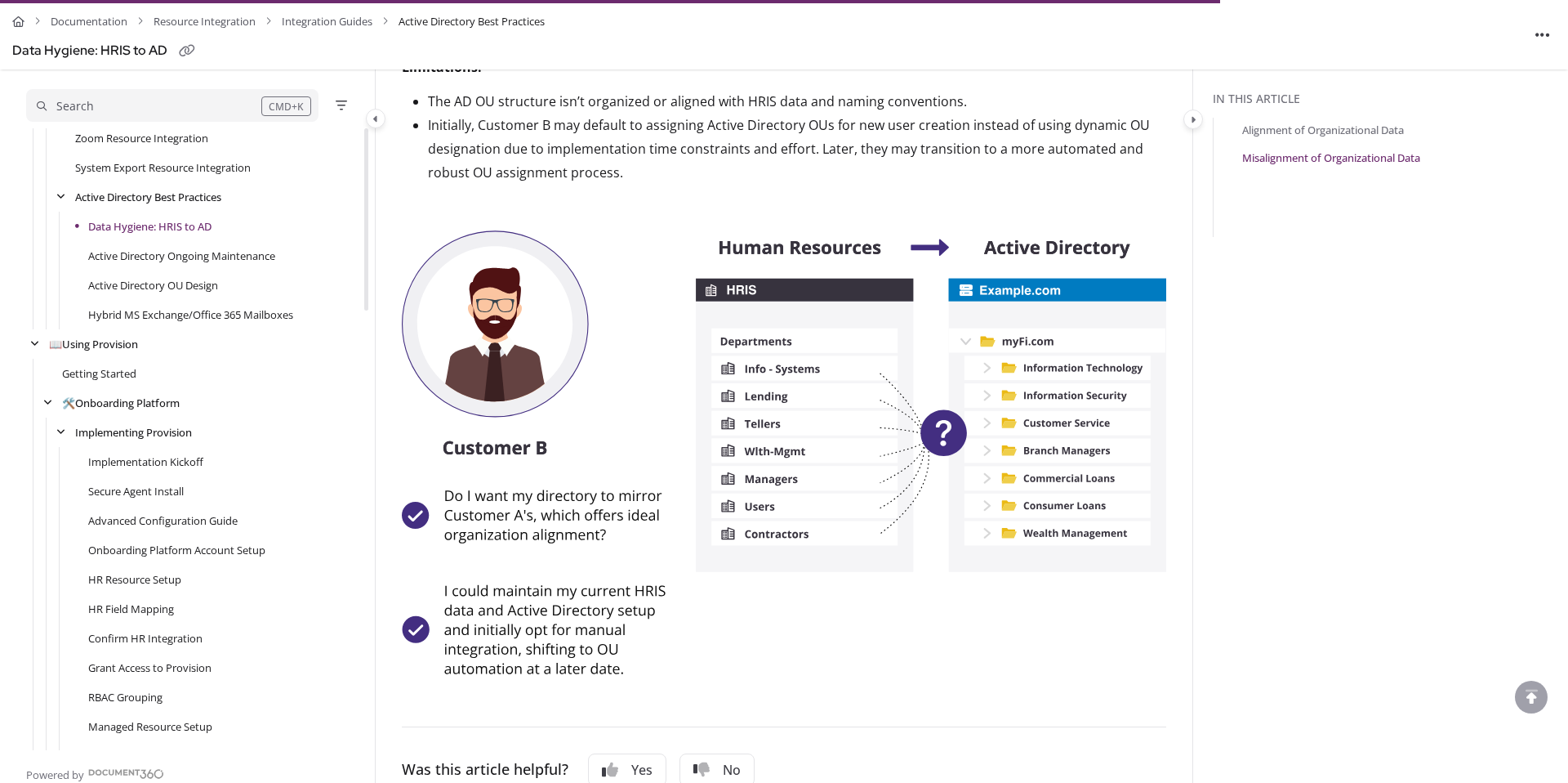
scroll to position [1073, 0]
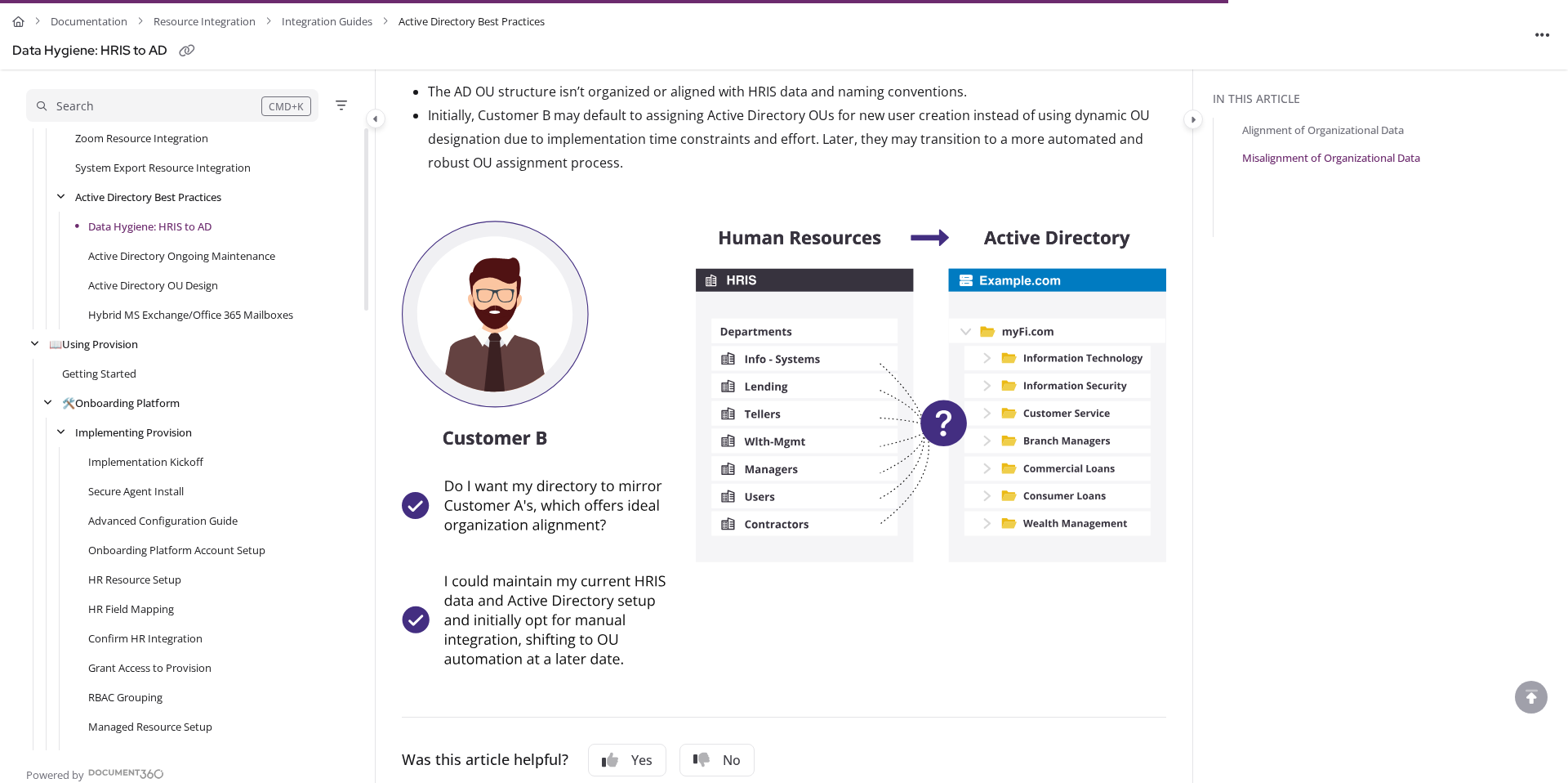
click at [665, 293] on img at bounding box center [784, 443] width 764 height 444
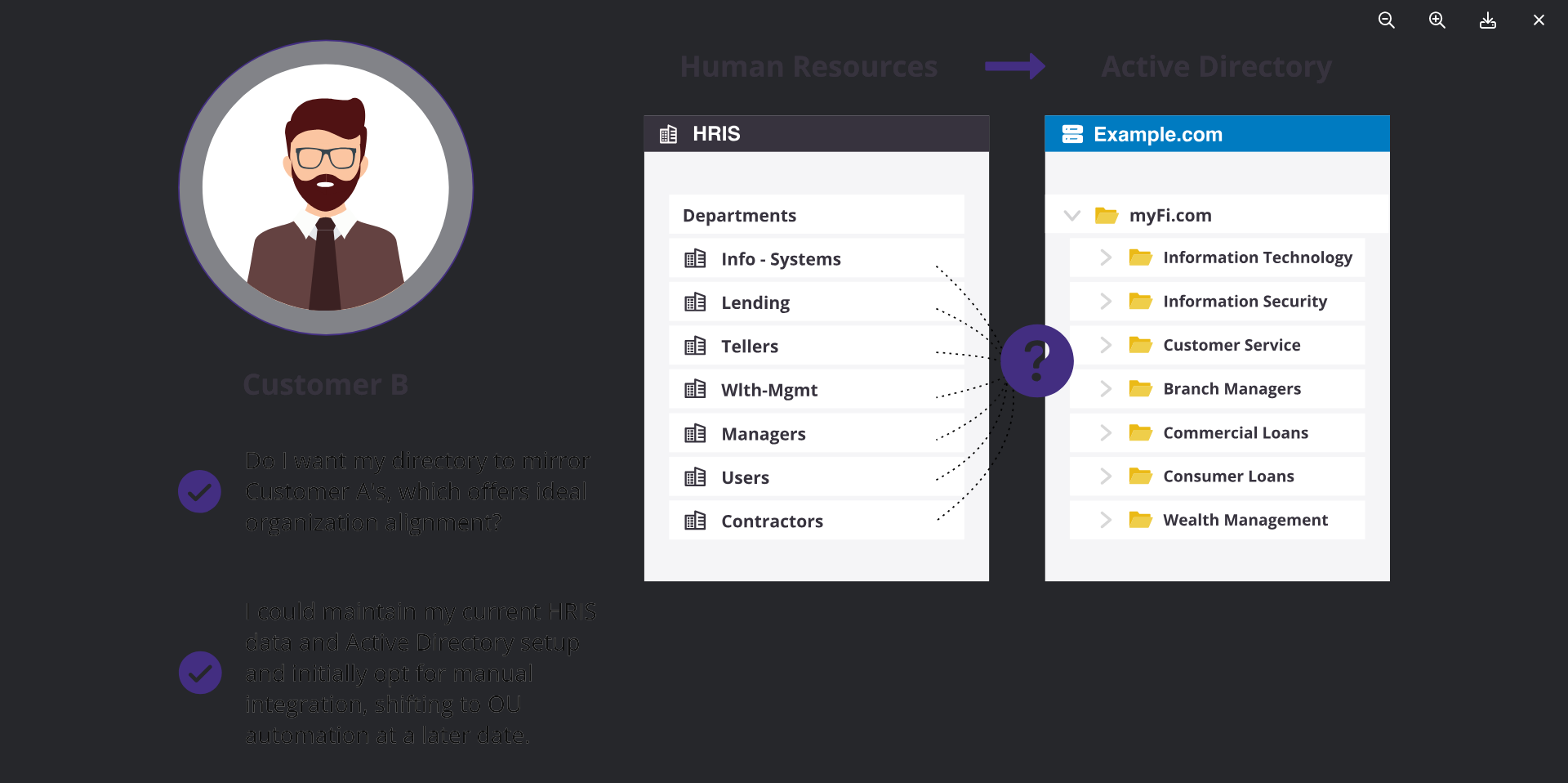
click at [1013, 771] on div at bounding box center [784, 392] width 1568 height 783
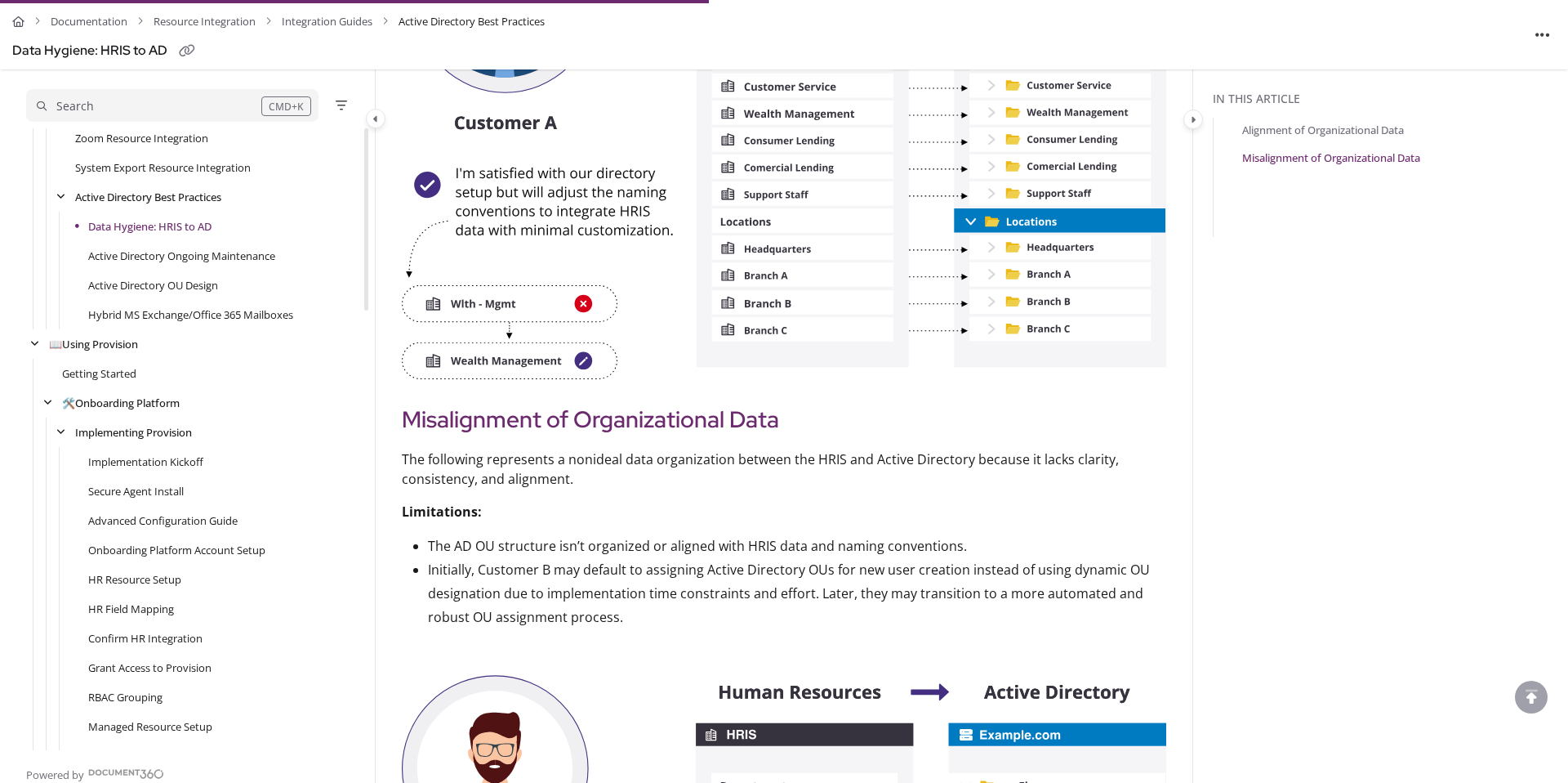
scroll to position [614, 0]
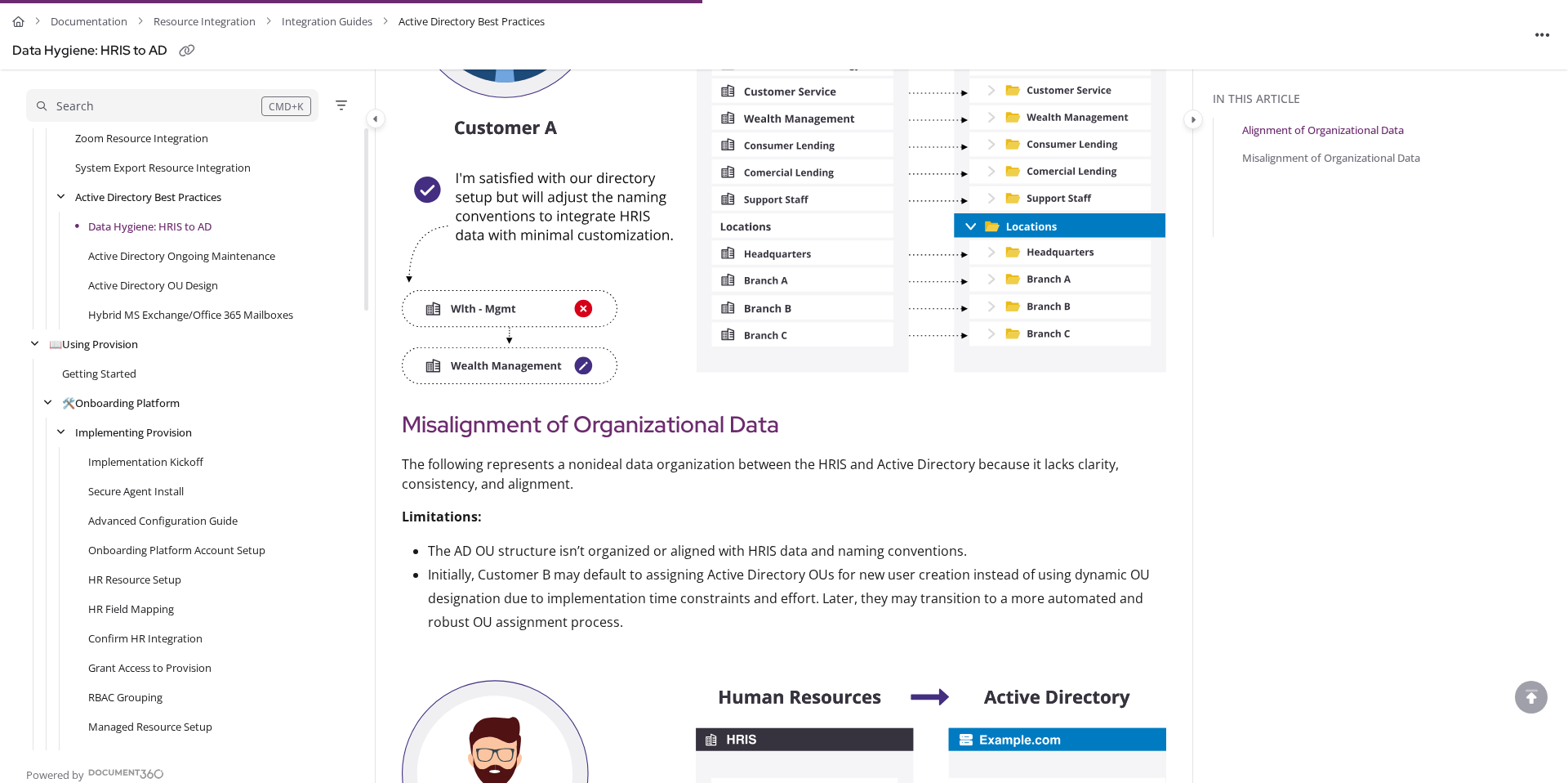
click at [890, 263] on img at bounding box center [784, 150] width 764 height 469
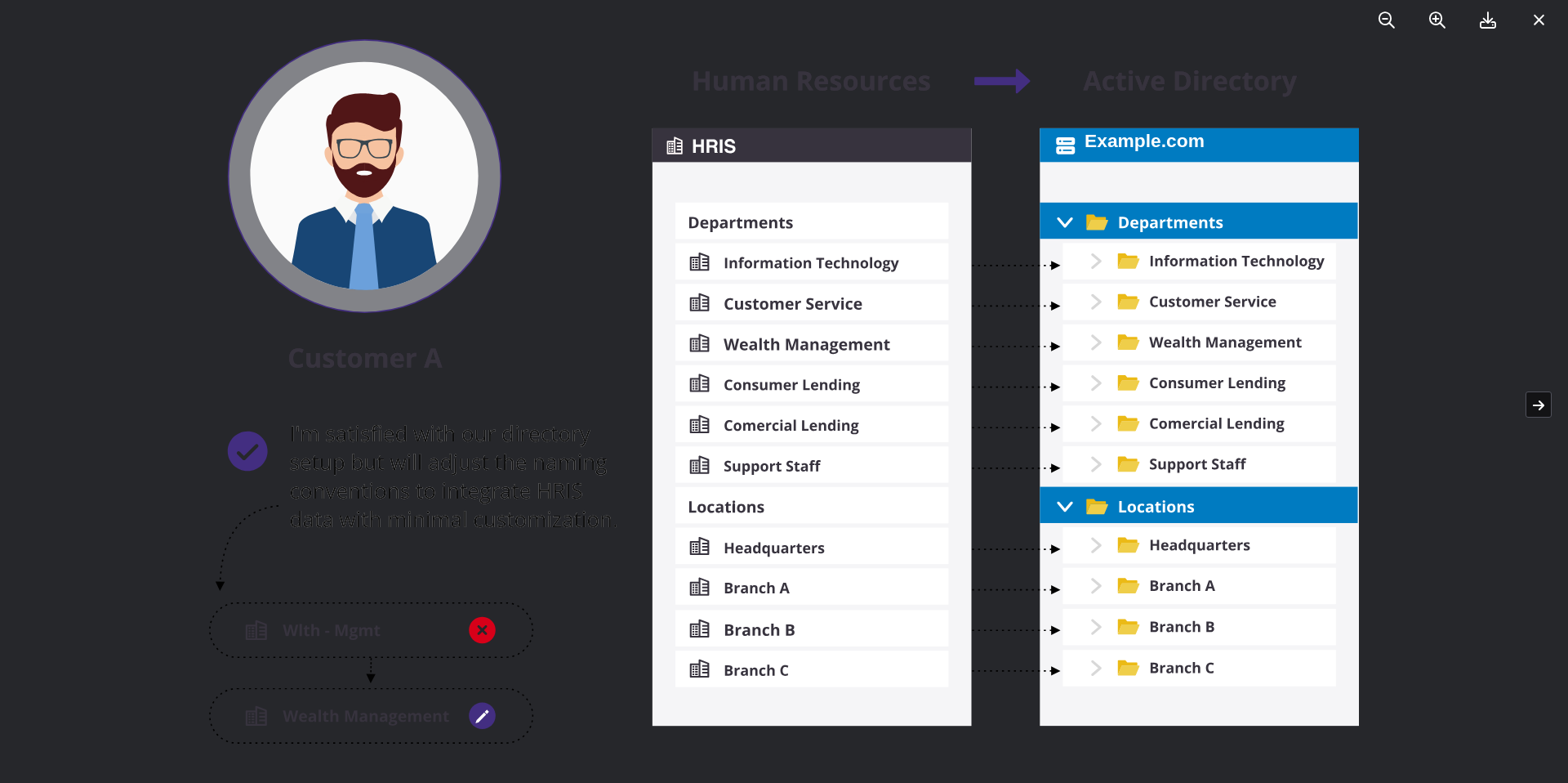
click at [1432, 434] on div at bounding box center [784, 392] width 1568 height 783
click at [983, 265] on img at bounding box center [784, 392] width 1148 height 705
click at [1546, 28] on button at bounding box center [1538, 20] width 26 height 26
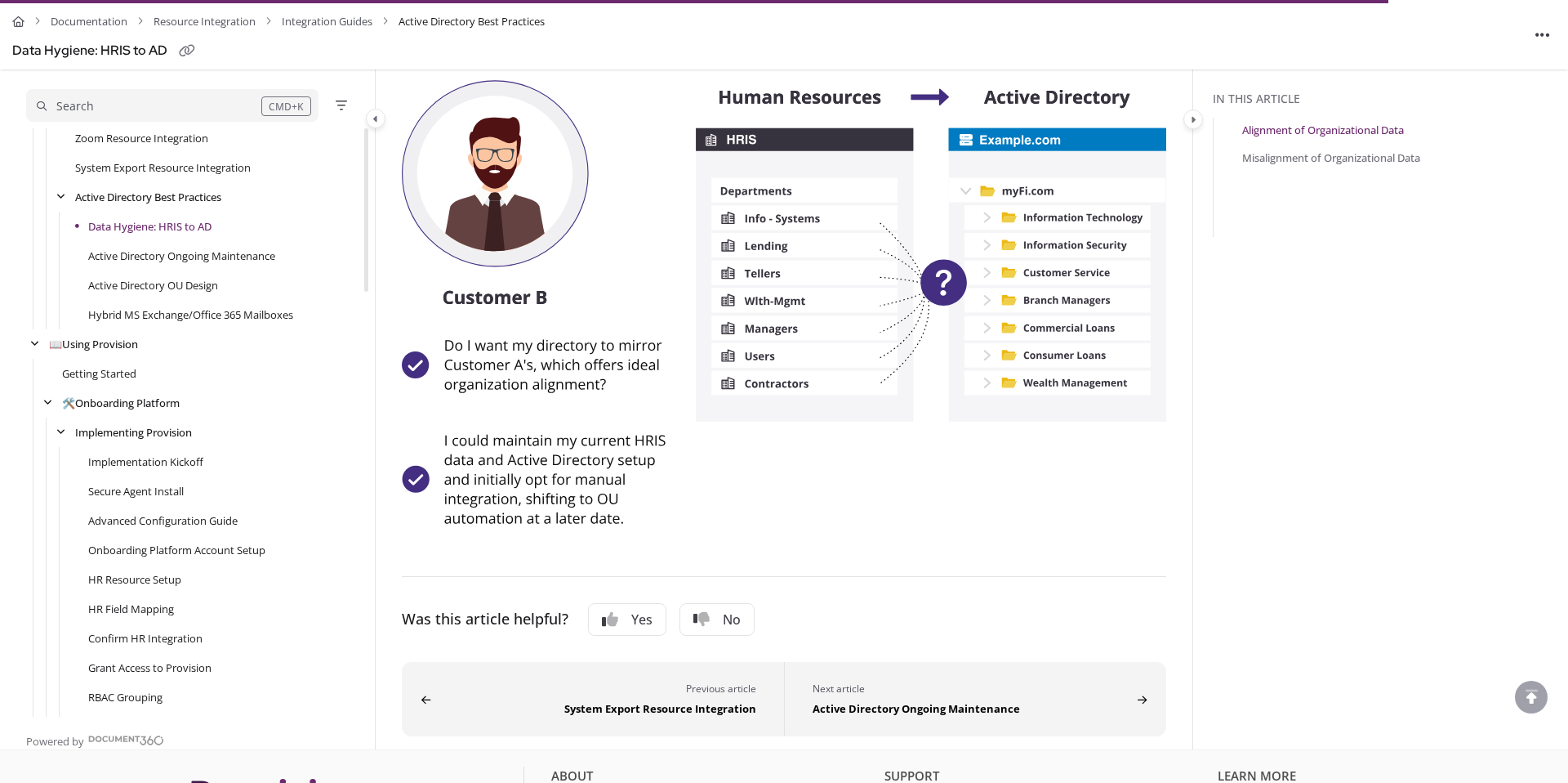
scroll to position [1302, 0]
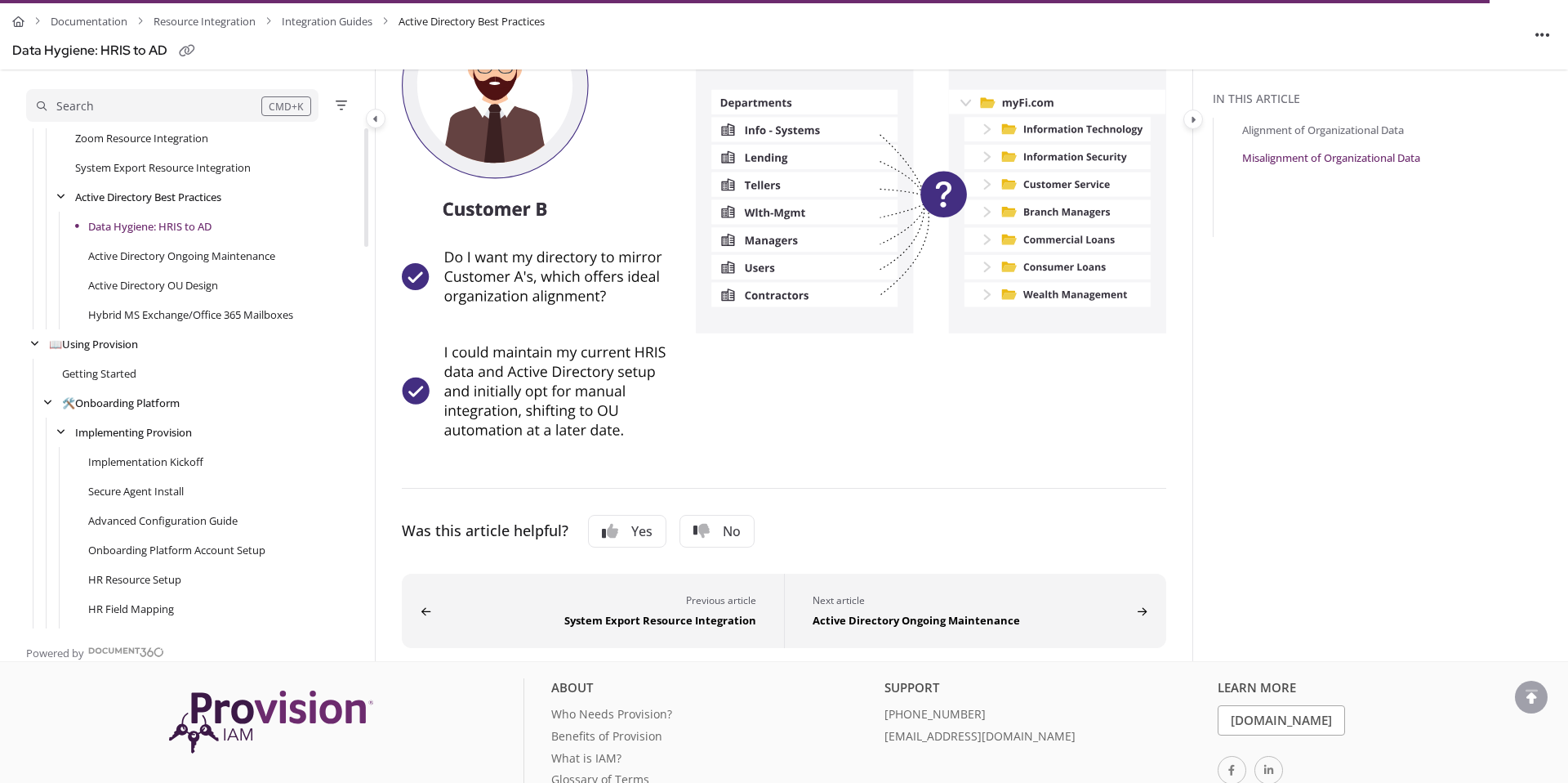
click at [936, 287] on img at bounding box center [784, 214] width 764 height 444
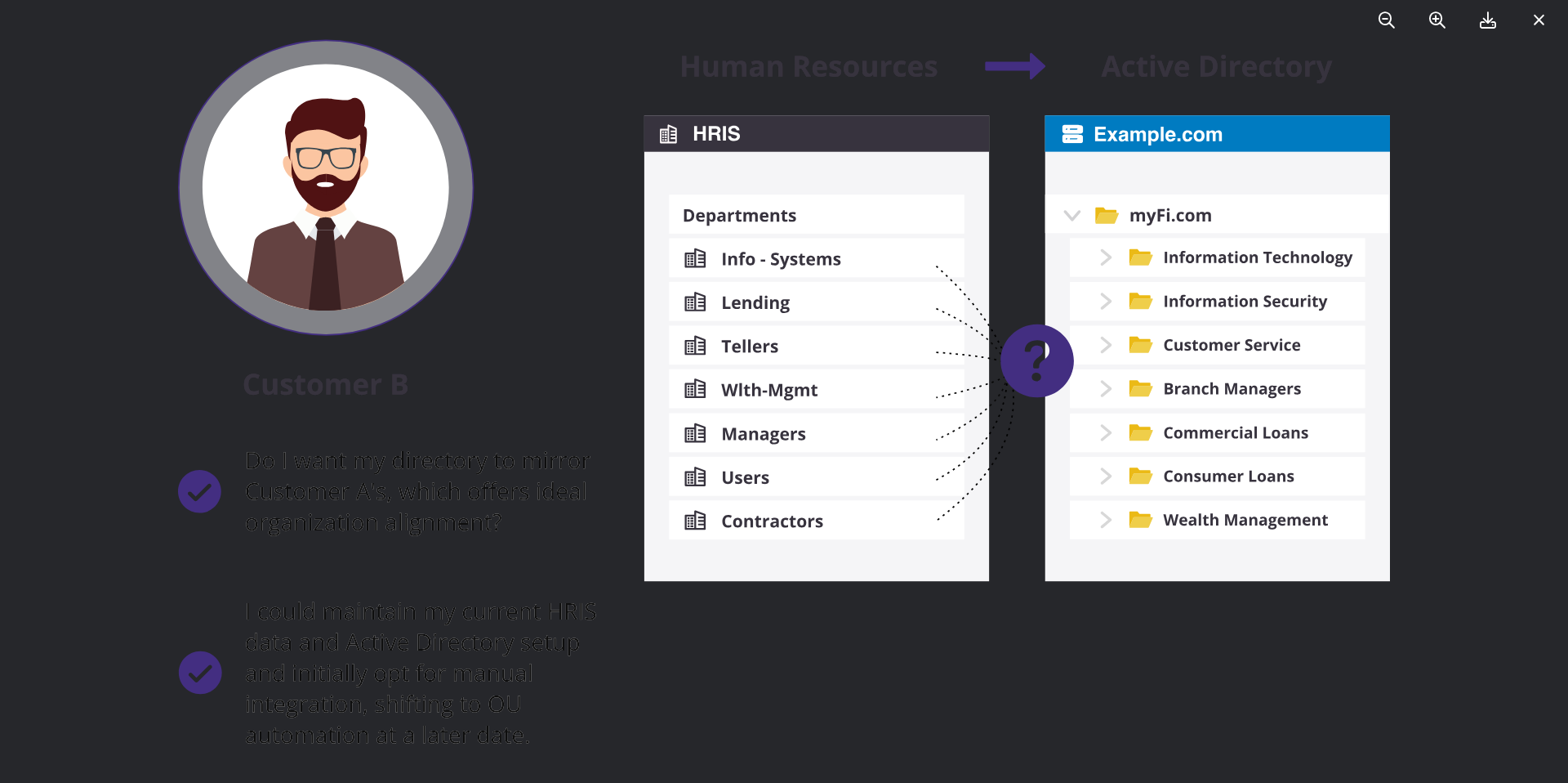
click at [1539, 19] on icon at bounding box center [1539, 20] width 12 height 17
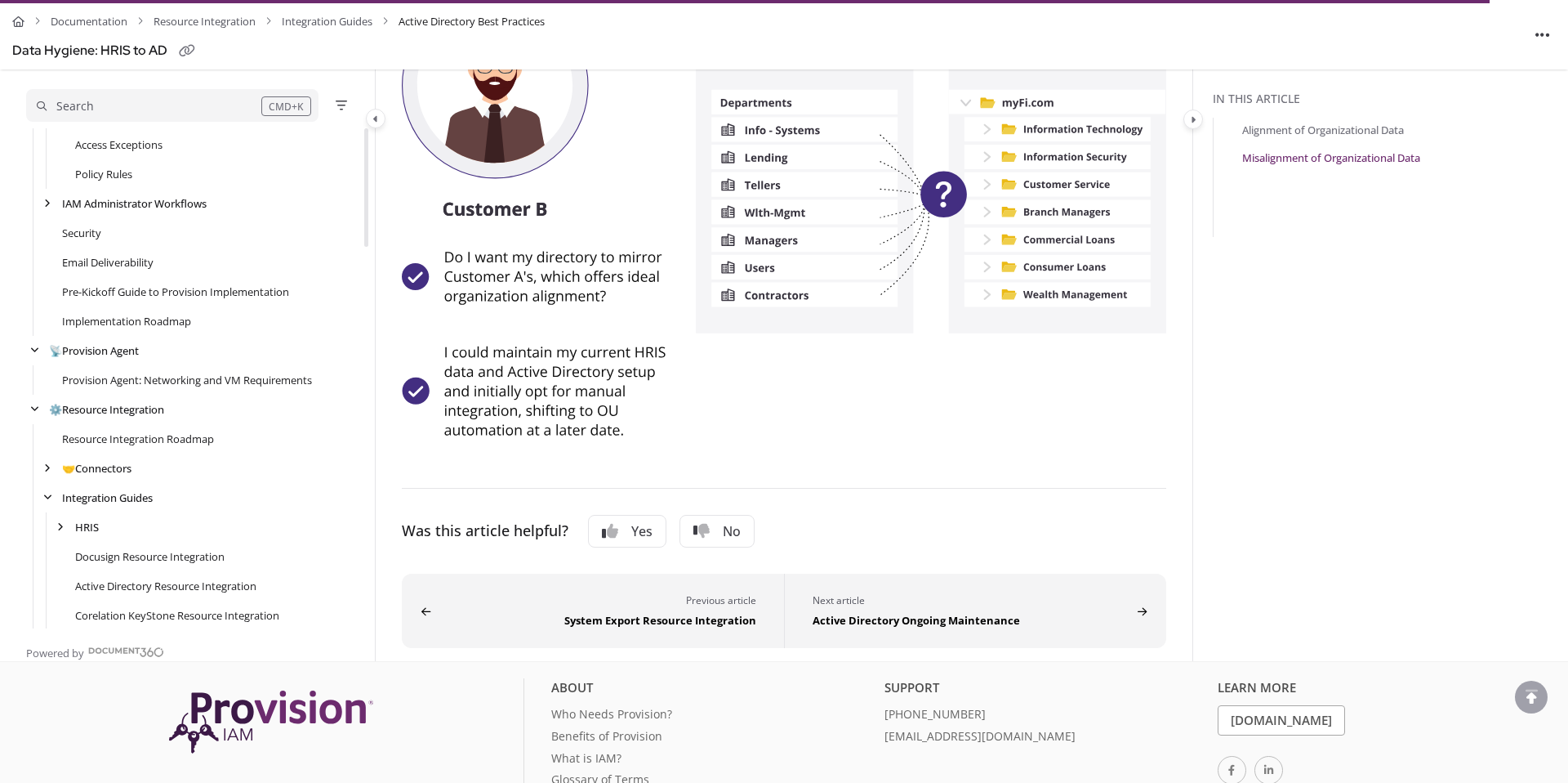
scroll to position [354, 0]
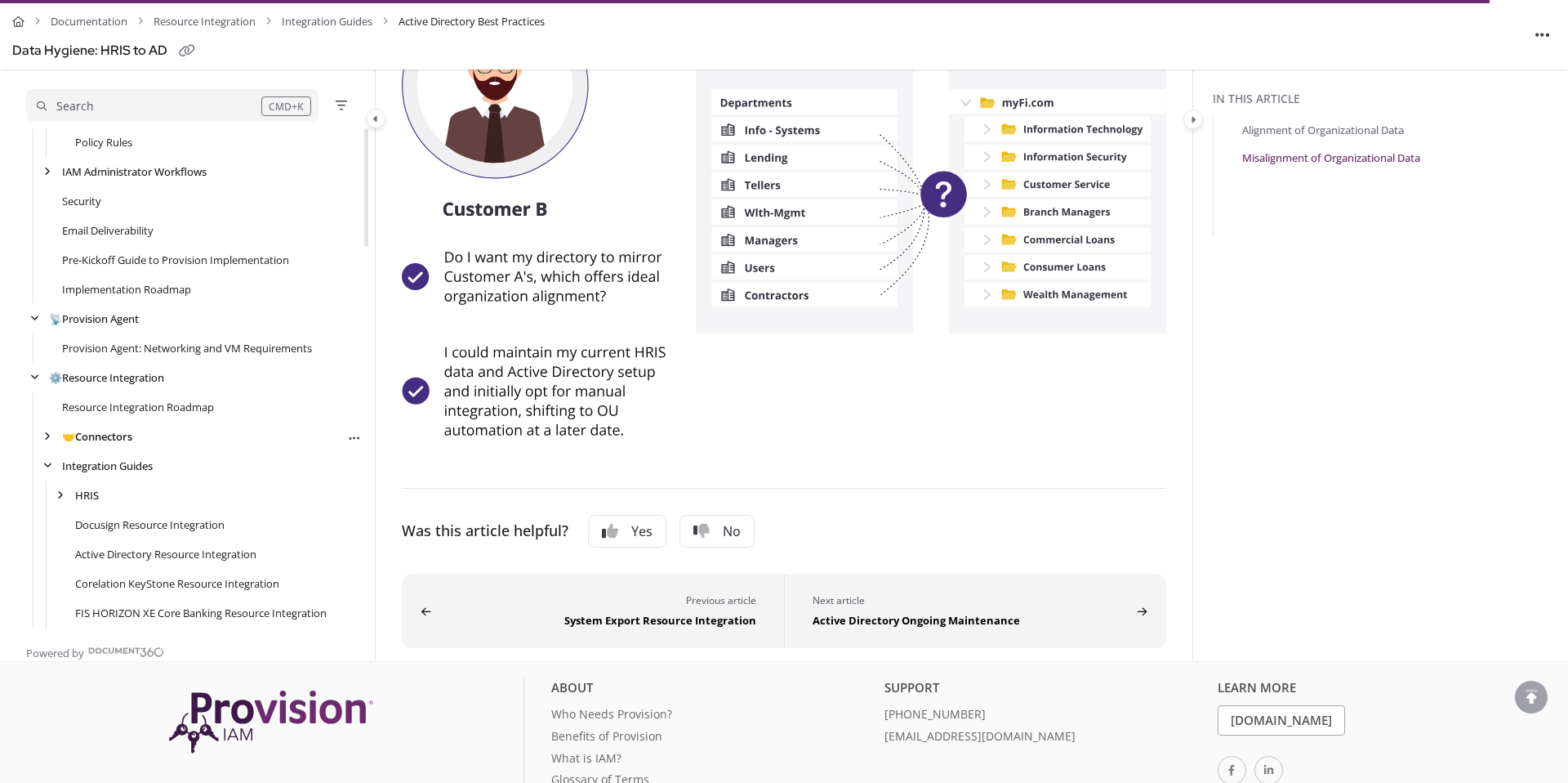
click at [100, 433] on link "🤝 Connectors" at bounding box center [97, 436] width 71 height 17
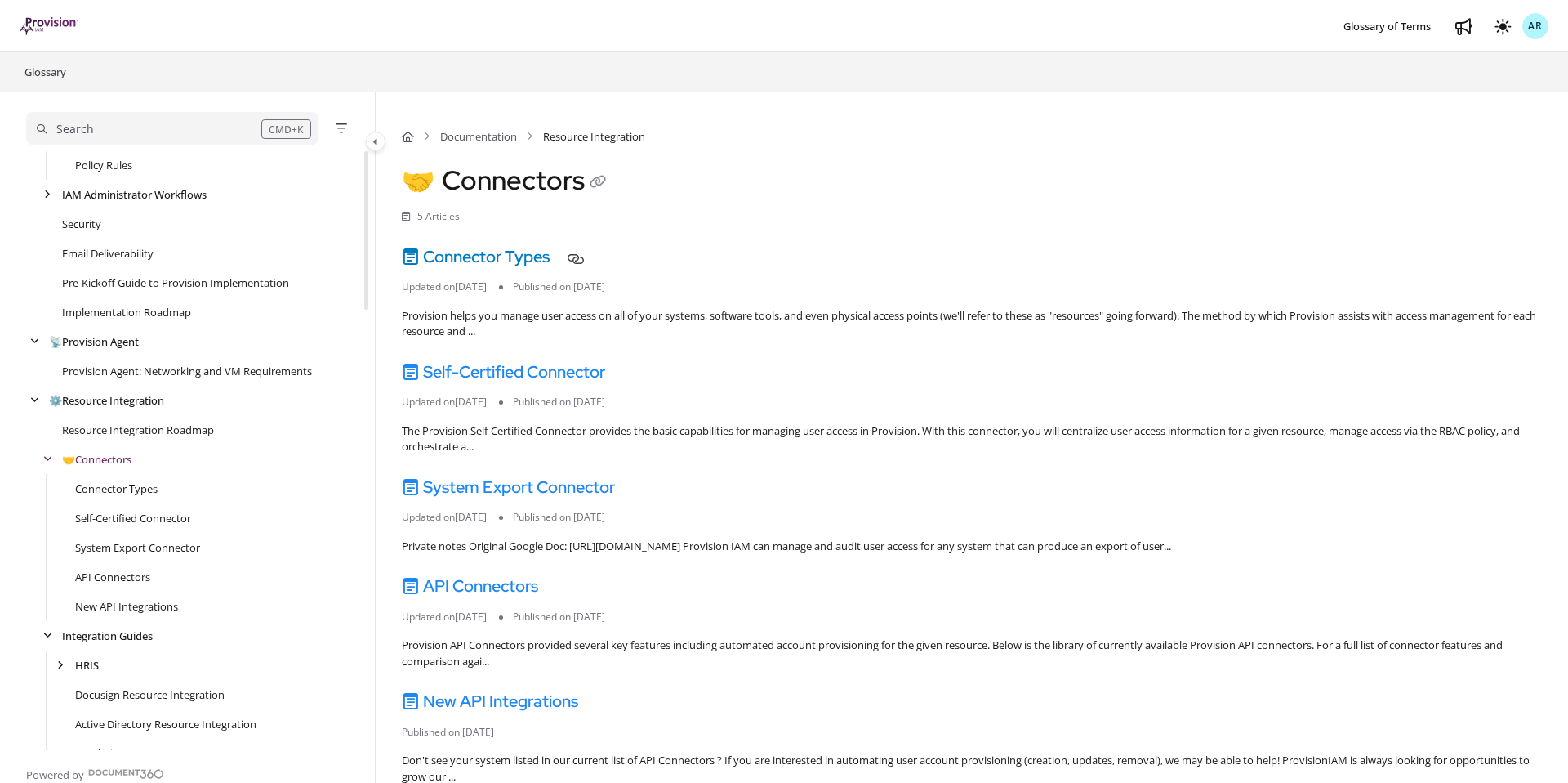
click at [518, 246] on link "Connector Types" at bounding box center [476, 257] width 148 height 22
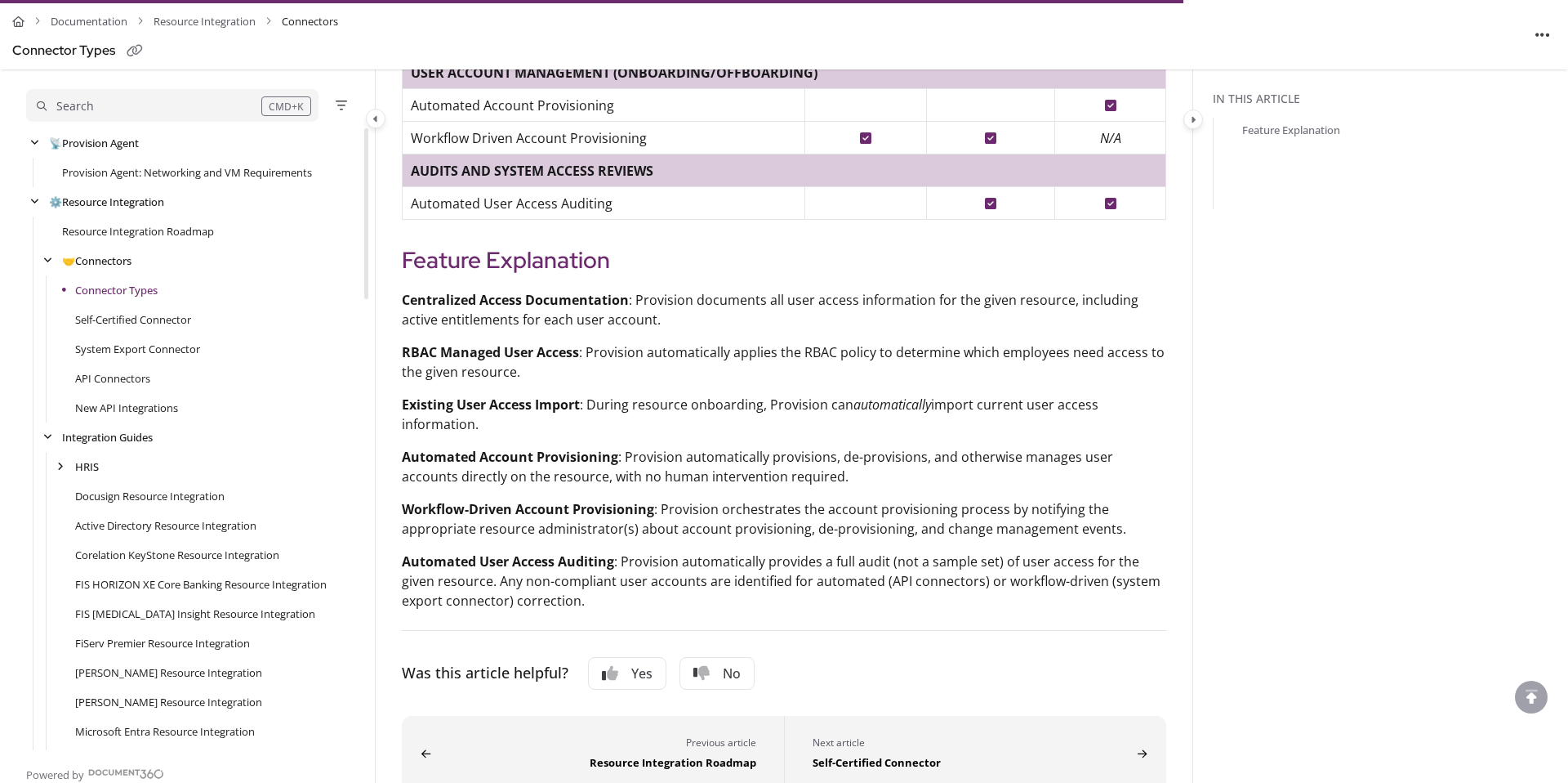
scroll to position [656, 0]
click at [159, 313] on link "Self-Certified Connector" at bounding box center [133, 319] width 117 height 17
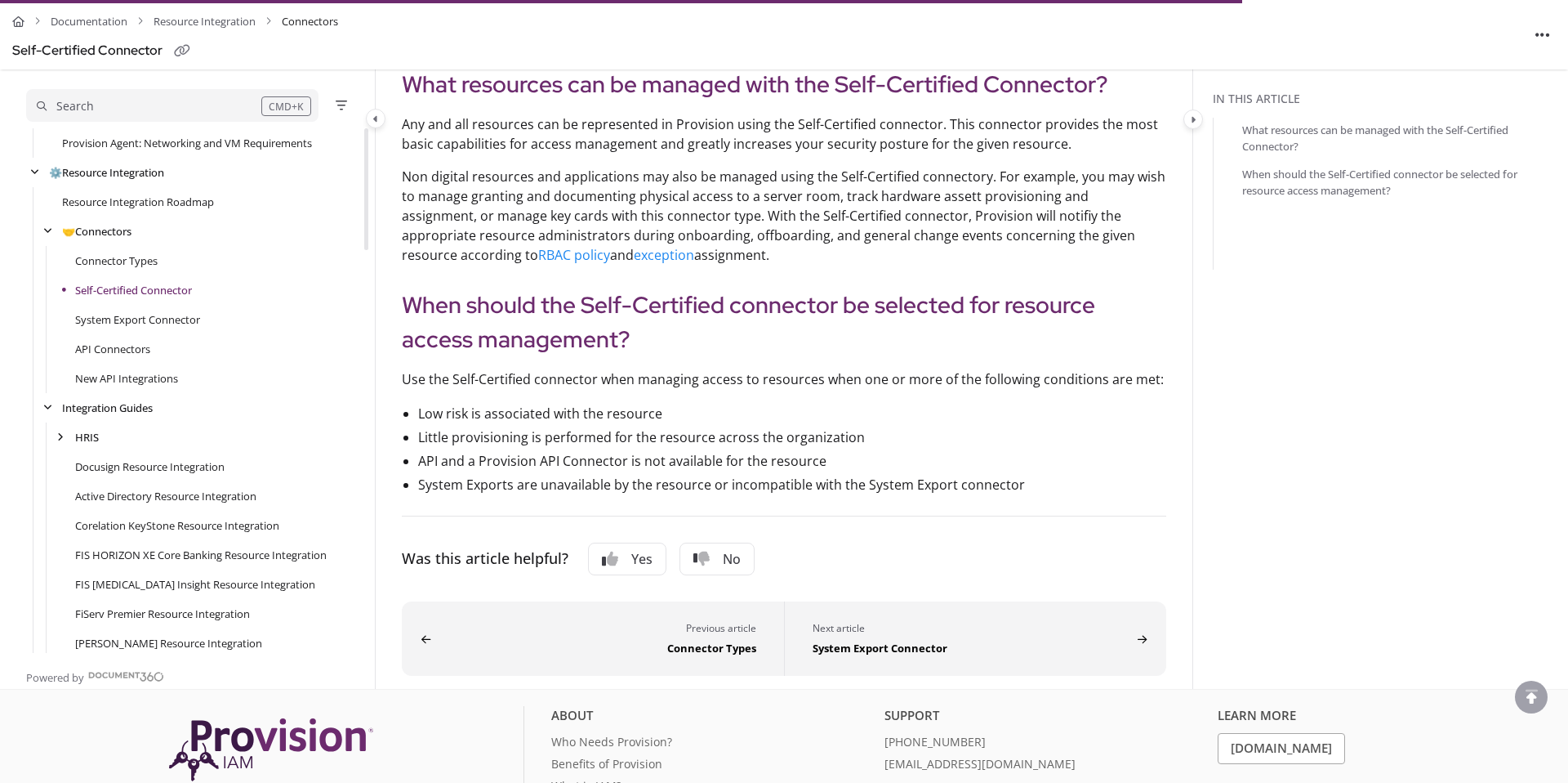
scroll to position [359, 0]
